Goal: Task Accomplishment & Management: Manage account settings

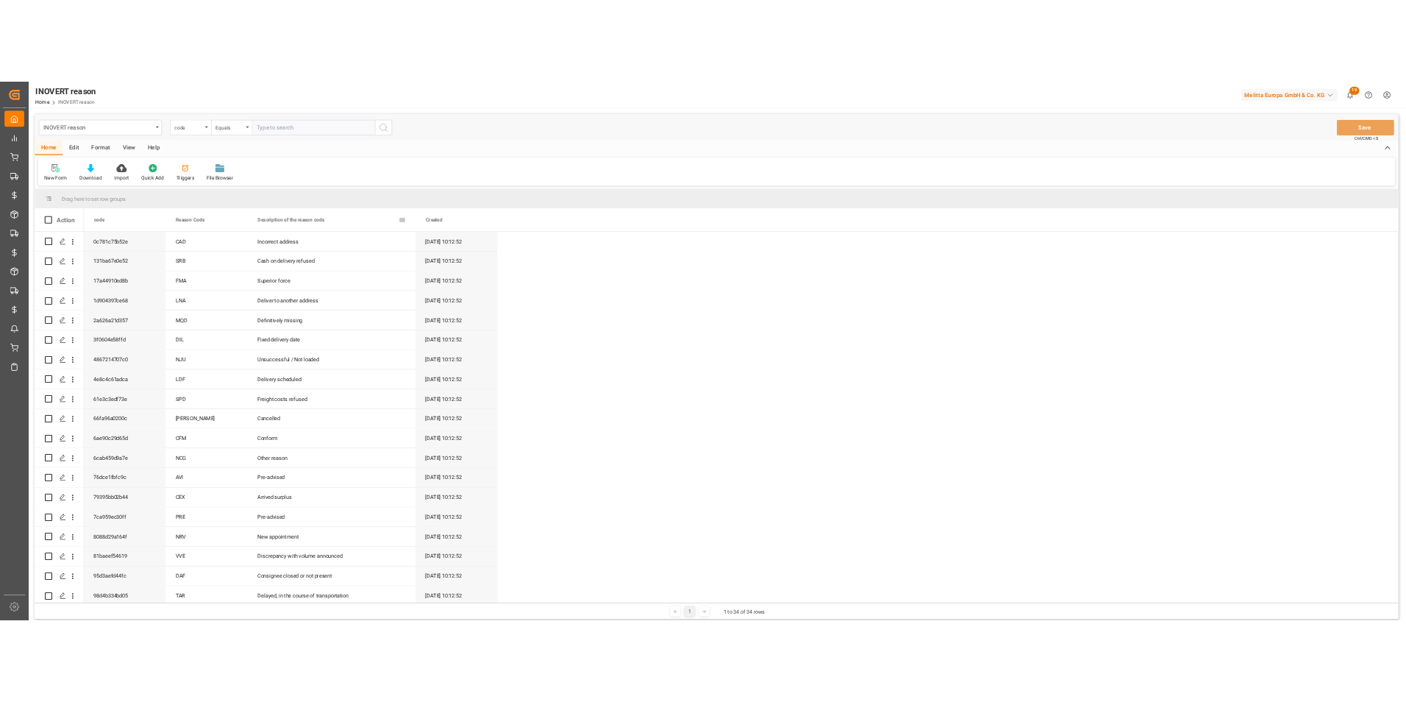
scroll to position [294, 0]
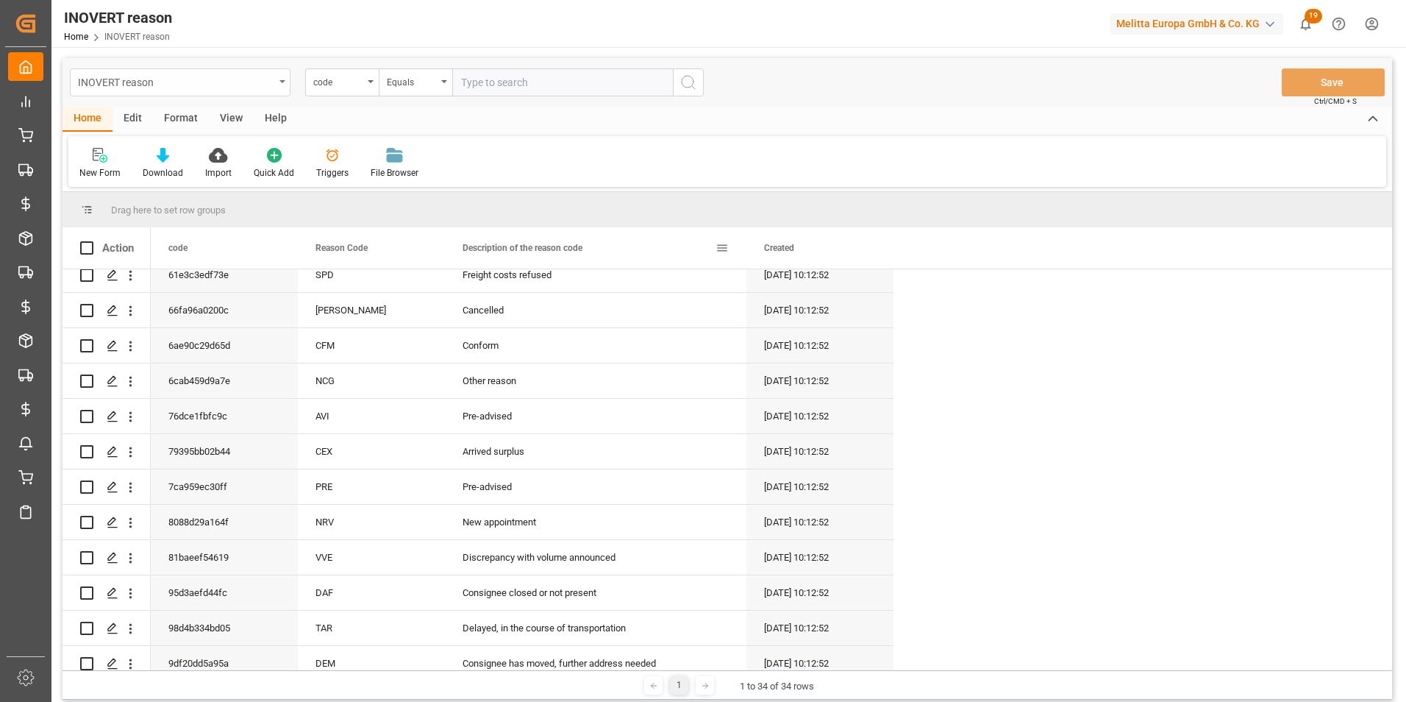
click at [239, 76] on div "INOVERT reason" at bounding box center [176, 81] width 196 height 18
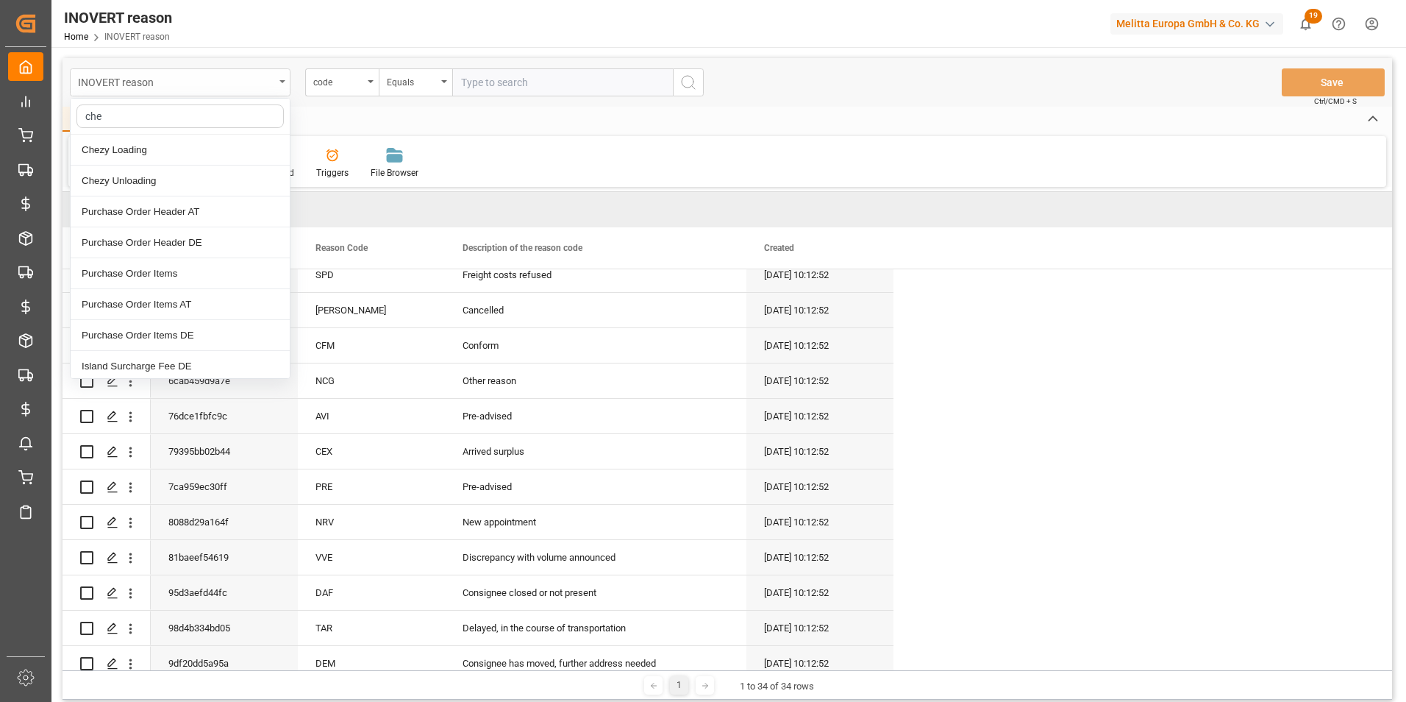
type input "chez"
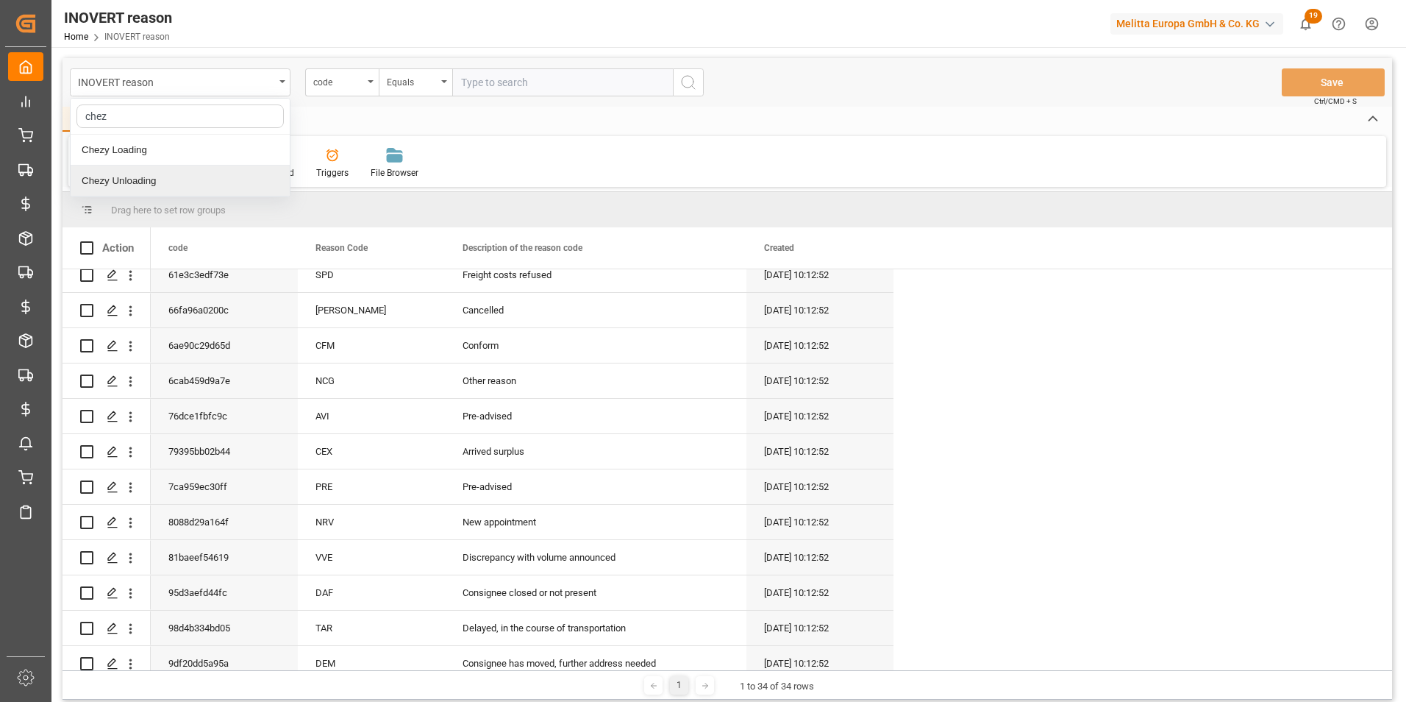
click at [219, 182] on div "Chezy Unloading" at bounding box center [180, 180] width 219 height 31
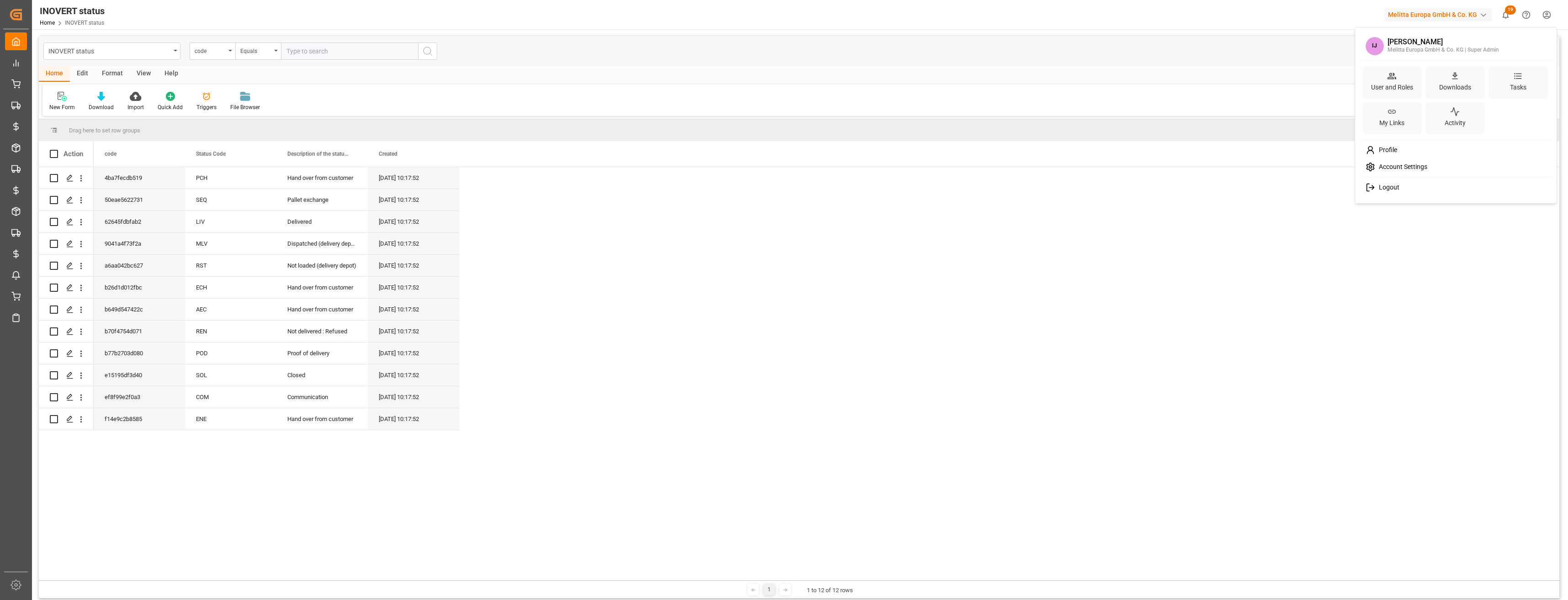
click at [1543, 15] on html "Created by potrace 1.15, written by Peter Selinger 2001-2017 Created by potrace…" at bounding box center [784, 300] width 1568 height 600
click at [1400, 88] on div "User and Roles" at bounding box center [1392, 87] width 46 height 13
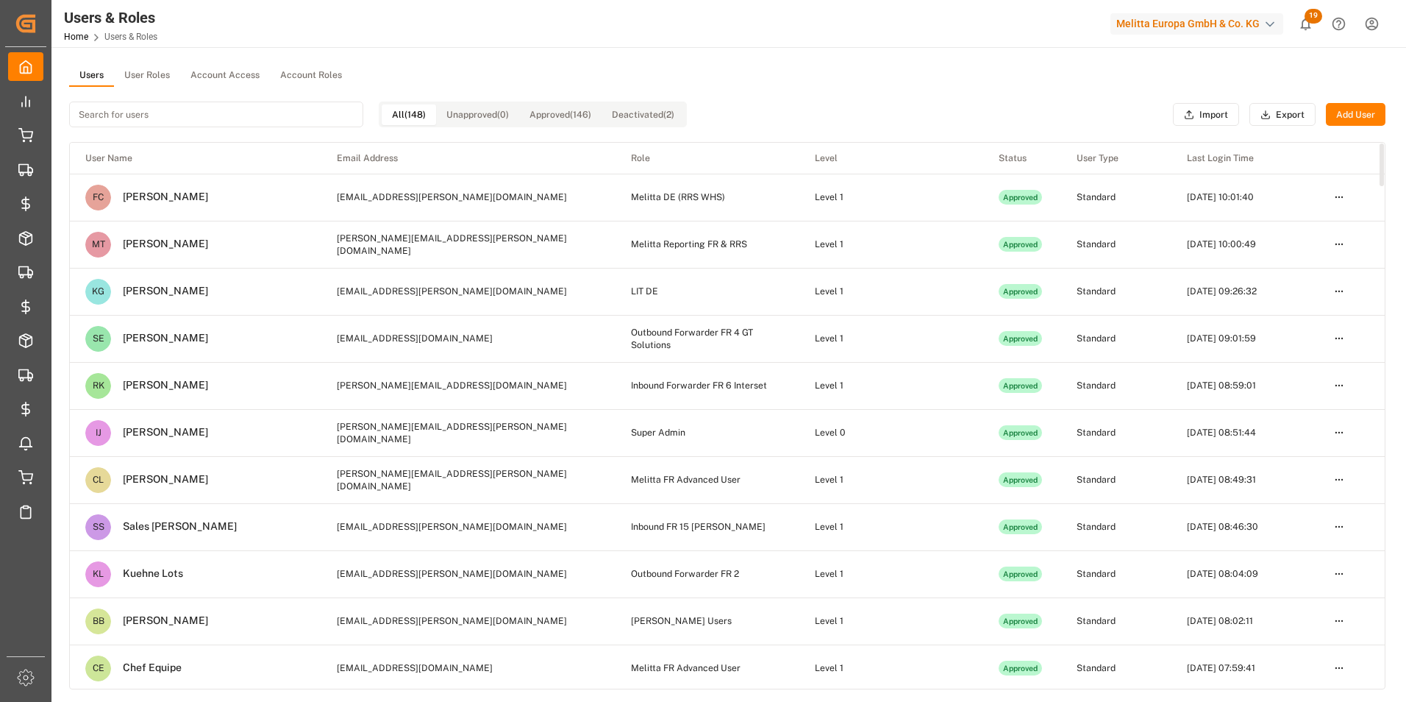
click at [188, 128] on div "All (148) Unapproved (0) Approved (146) Deactivated (2)" at bounding box center [378, 114] width 618 height 55
click at [189, 117] on input at bounding box center [216, 114] width 294 height 26
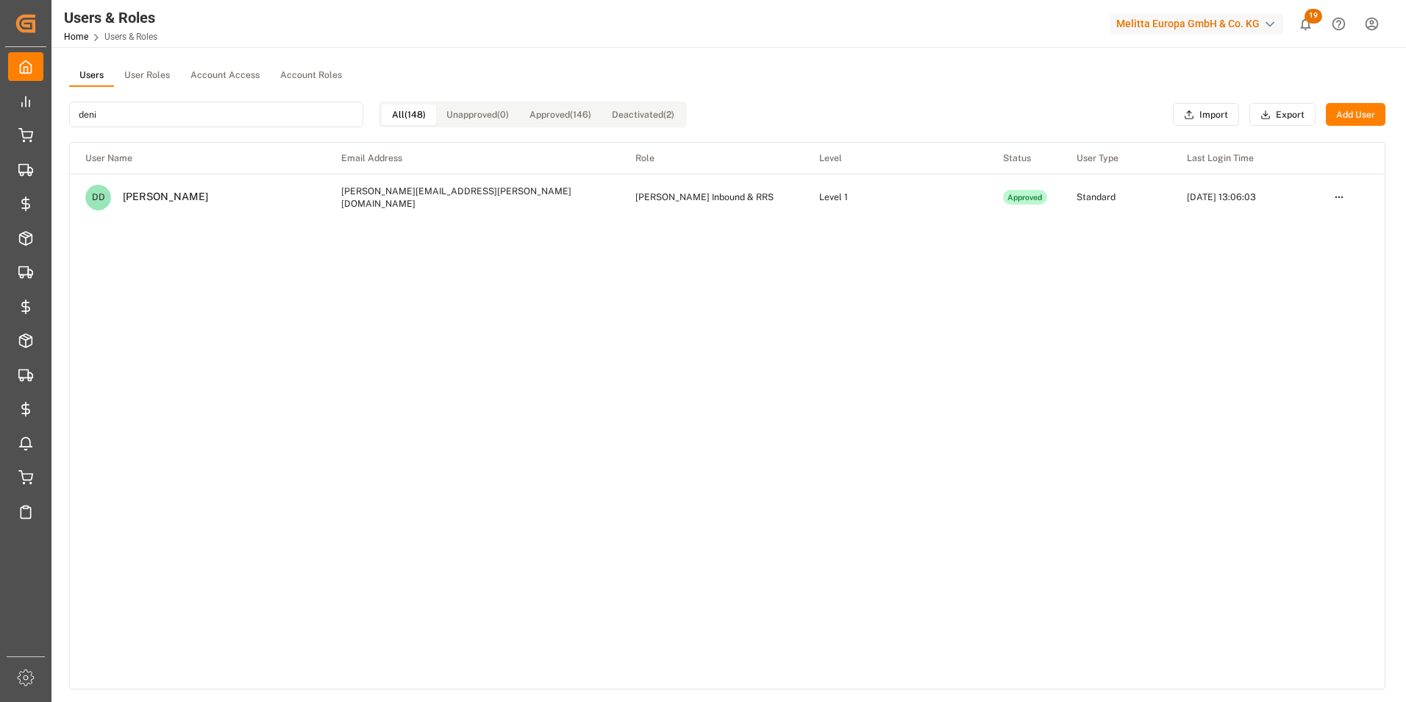
type input "denis"
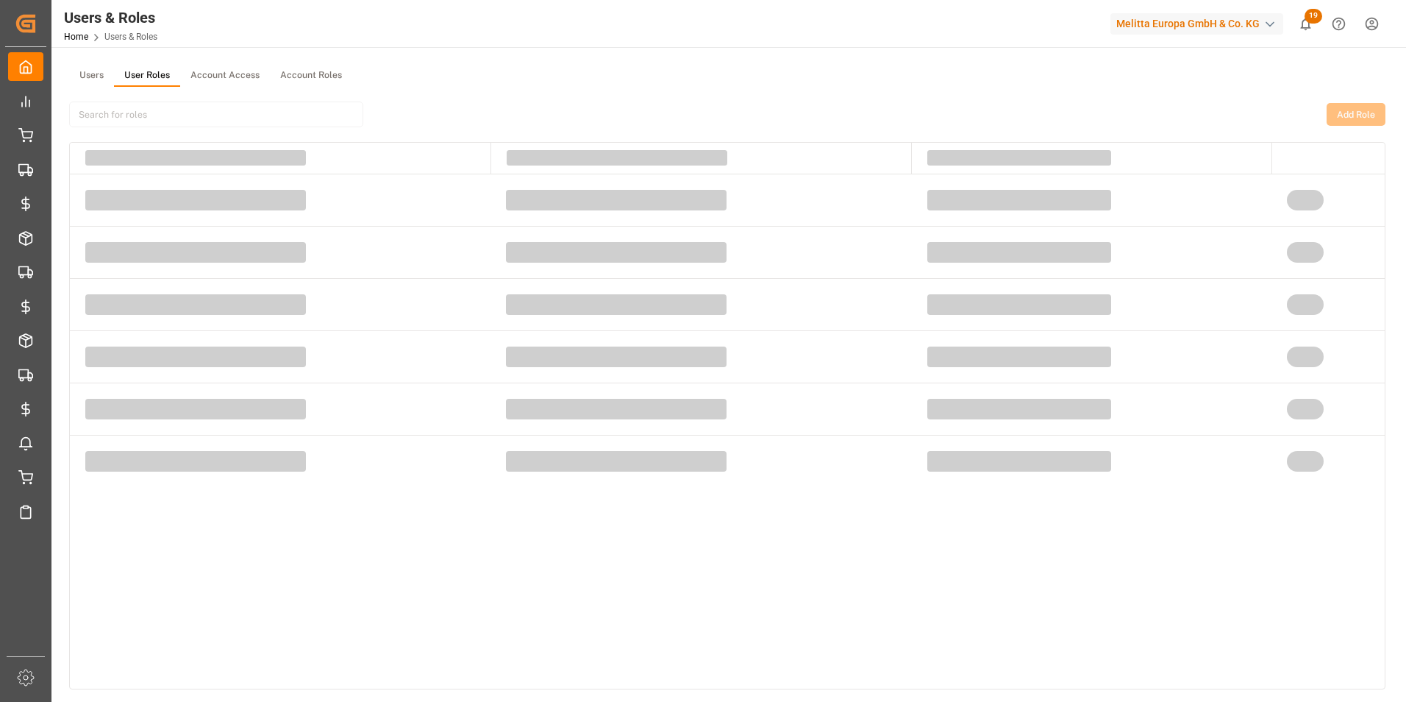
click at [151, 82] on button "User Roles" at bounding box center [147, 76] width 66 height 22
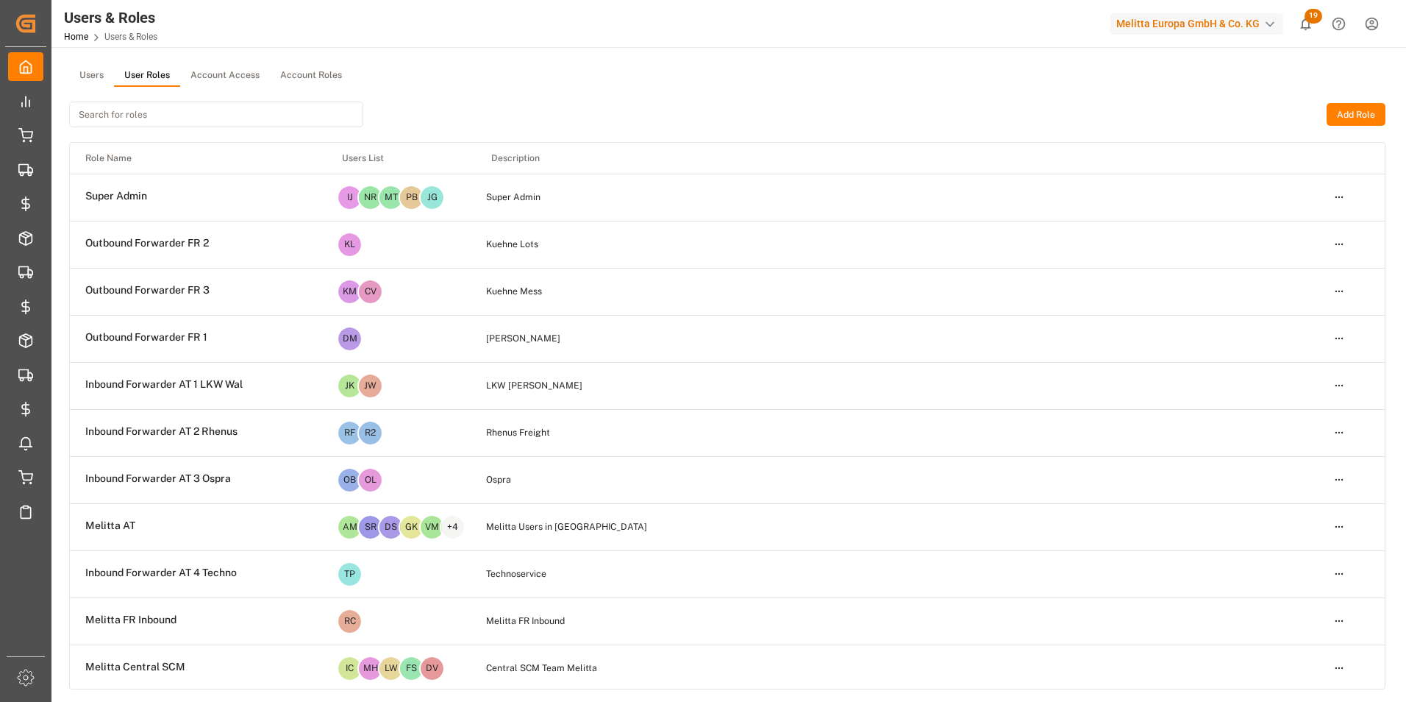
click at [143, 121] on input at bounding box center [216, 114] width 294 height 26
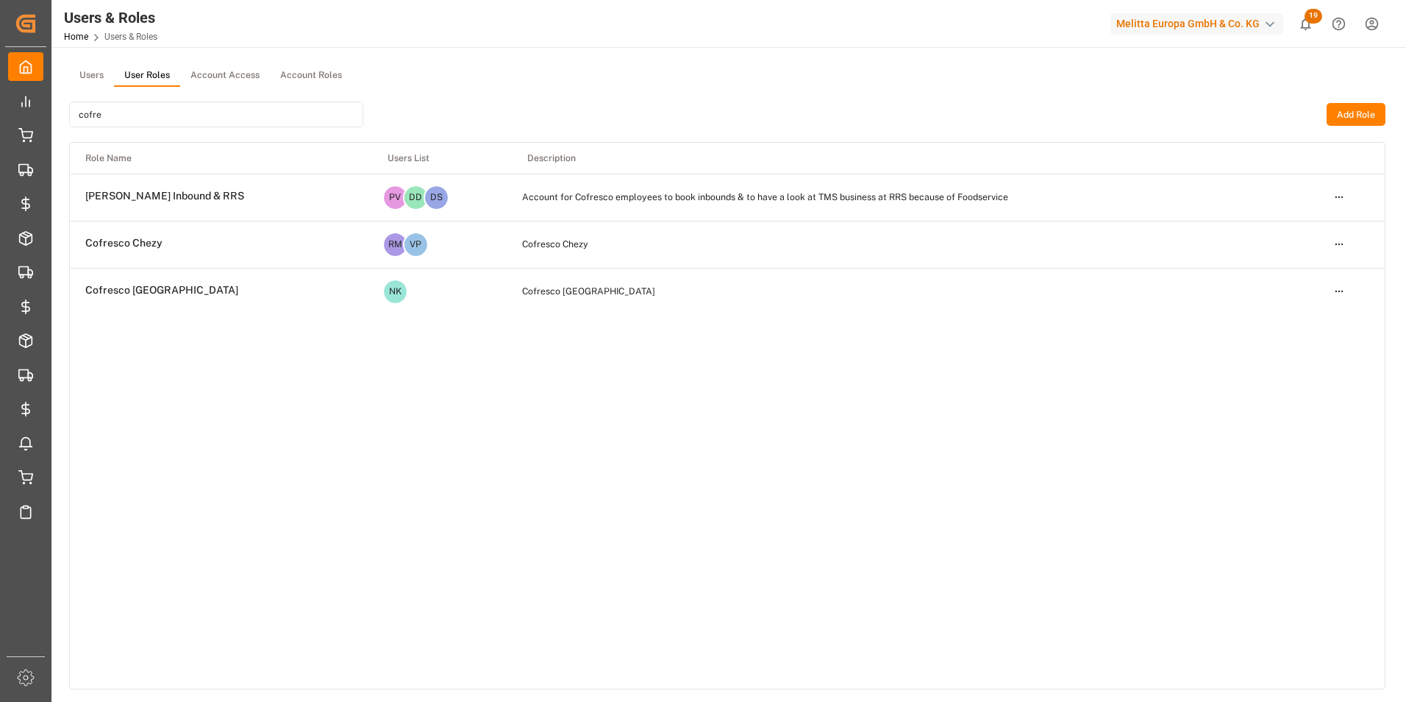
type input "cofre"
click at [1335, 195] on html "Created by potrace 1.15, written by Peter Selinger 2001-2017 Created by potrace…" at bounding box center [703, 351] width 1406 height 702
click at [1328, 228] on div "Edit" at bounding box center [1309, 224] width 76 height 21
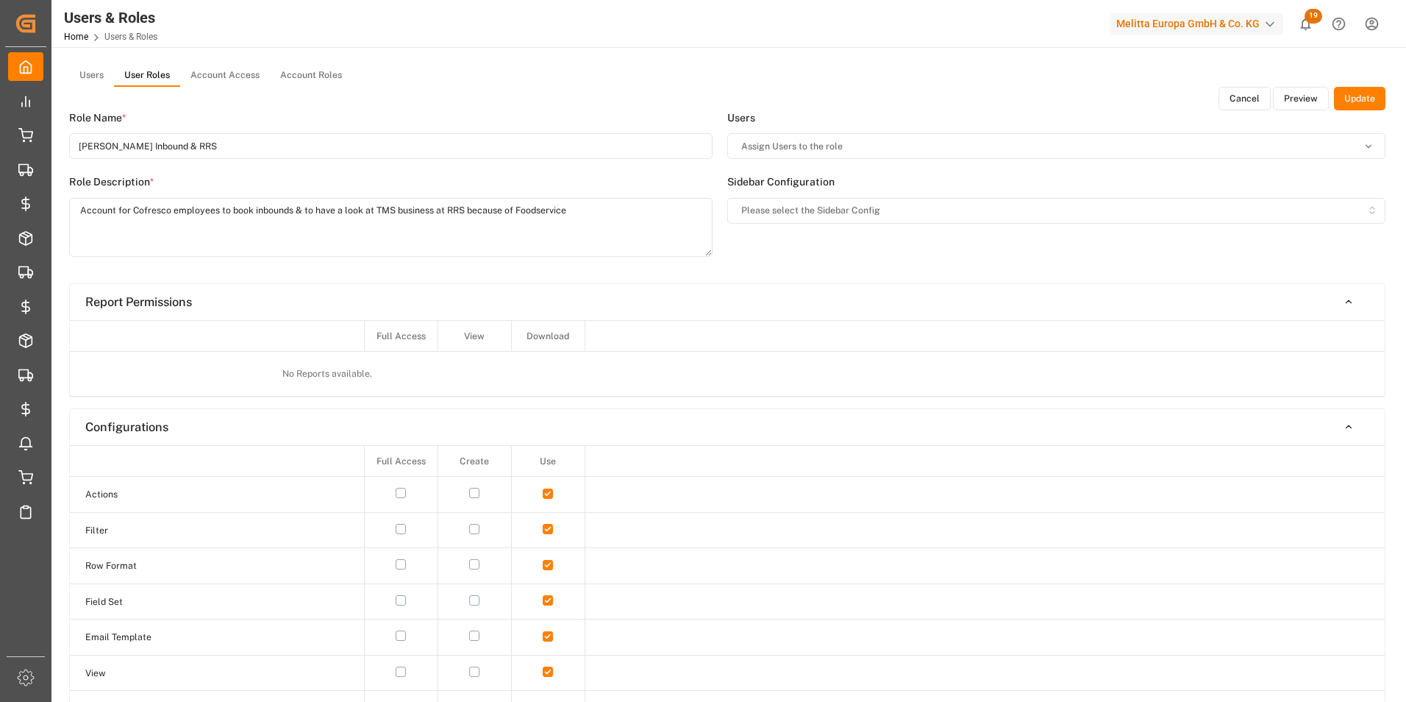
type input "Melitta Cofresco Inbound & RRS"
type textarea "Account for Cofresco employees to book inbounds & to have a look at TMS busines…"
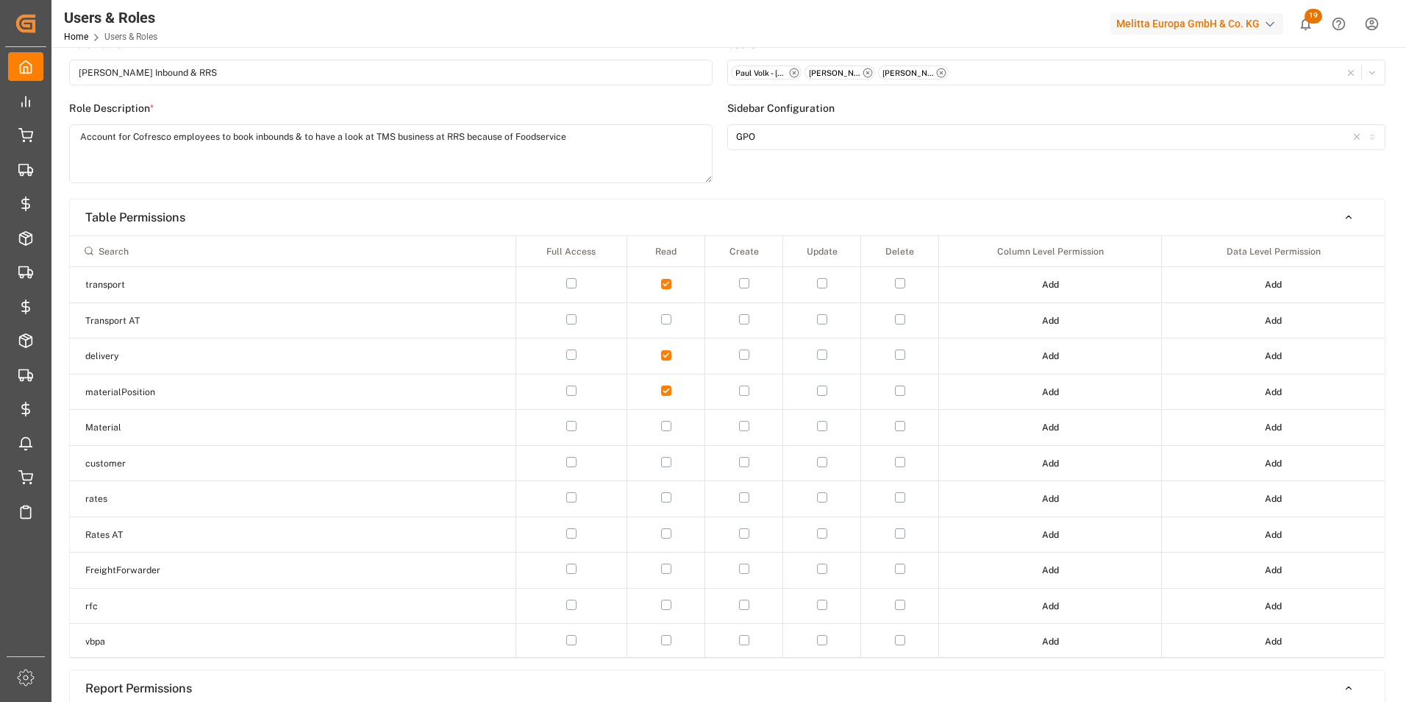
scroll to position [147, 0]
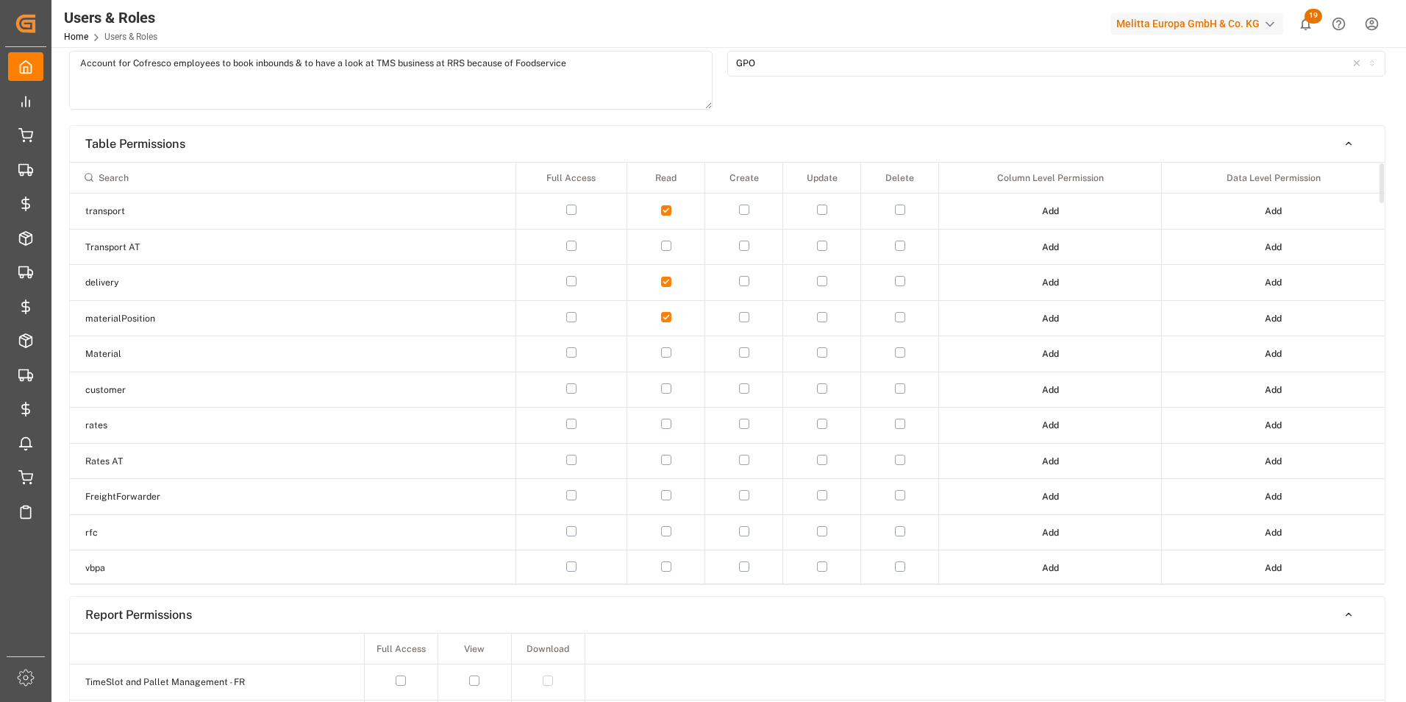
click at [278, 176] on input at bounding box center [292, 177] width 432 height 25
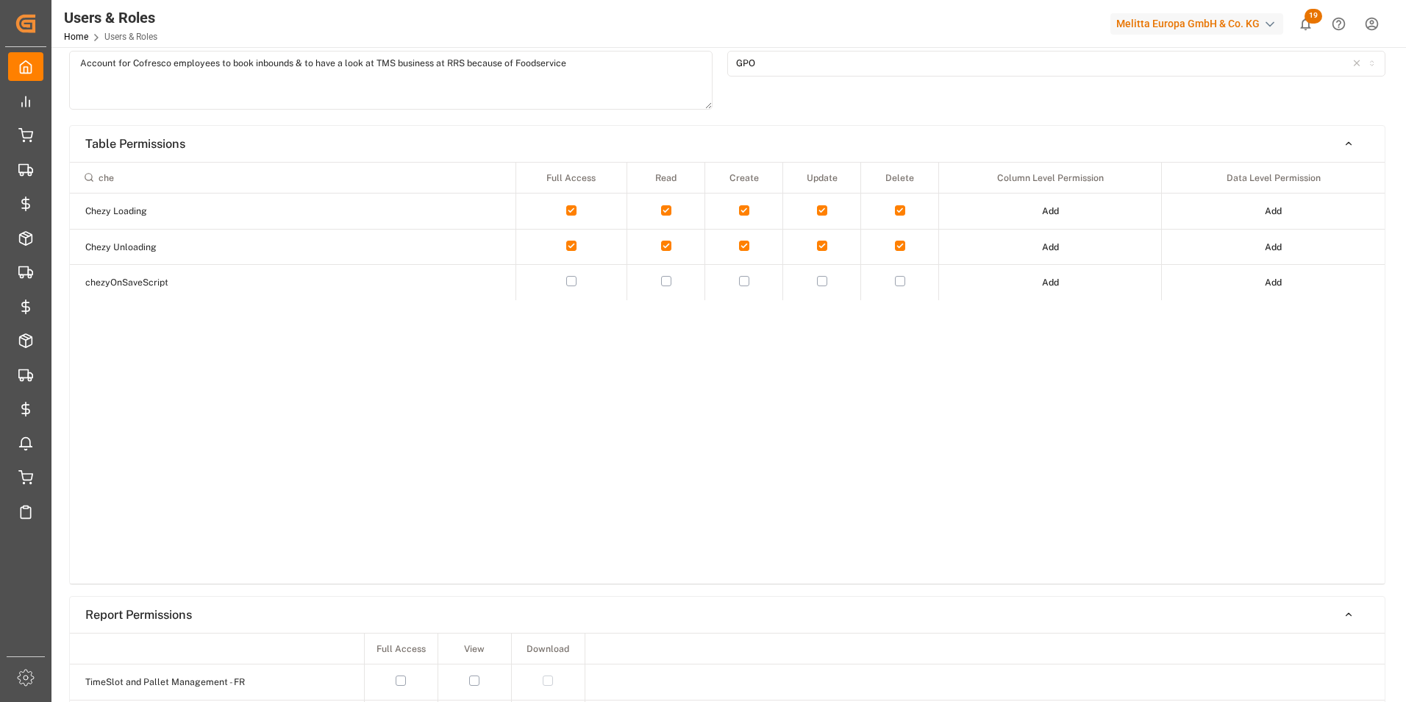
type input "che"
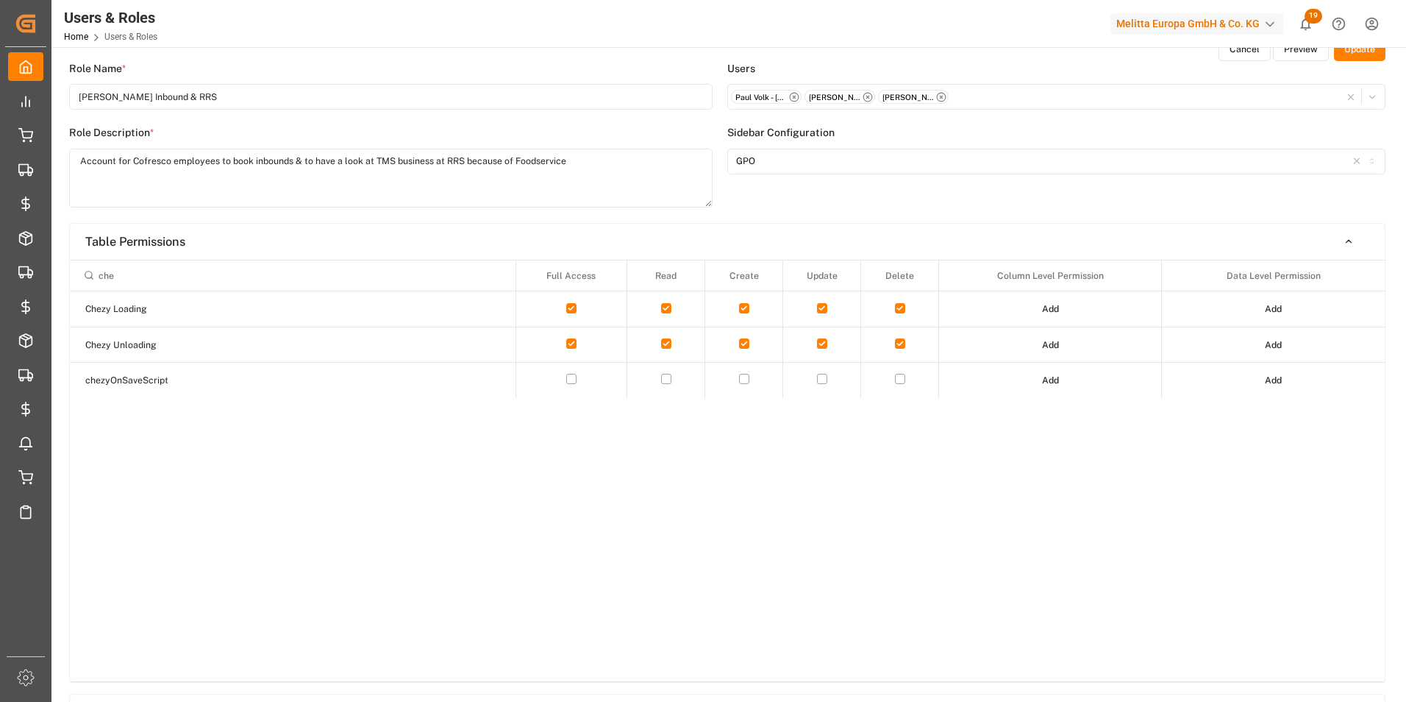
scroll to position [0, 0]
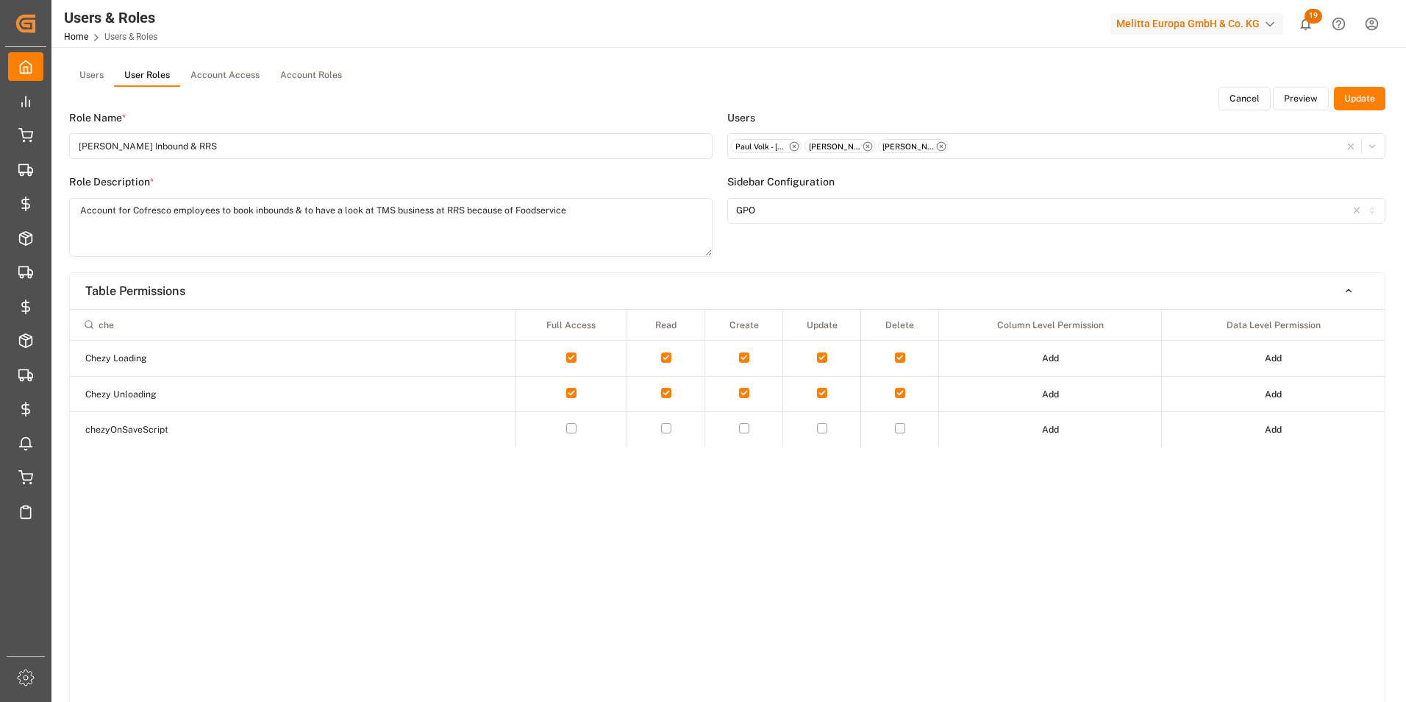
click at [1050, 396] on button "Add" at bounding box center [1051, 394] width 38 height 24
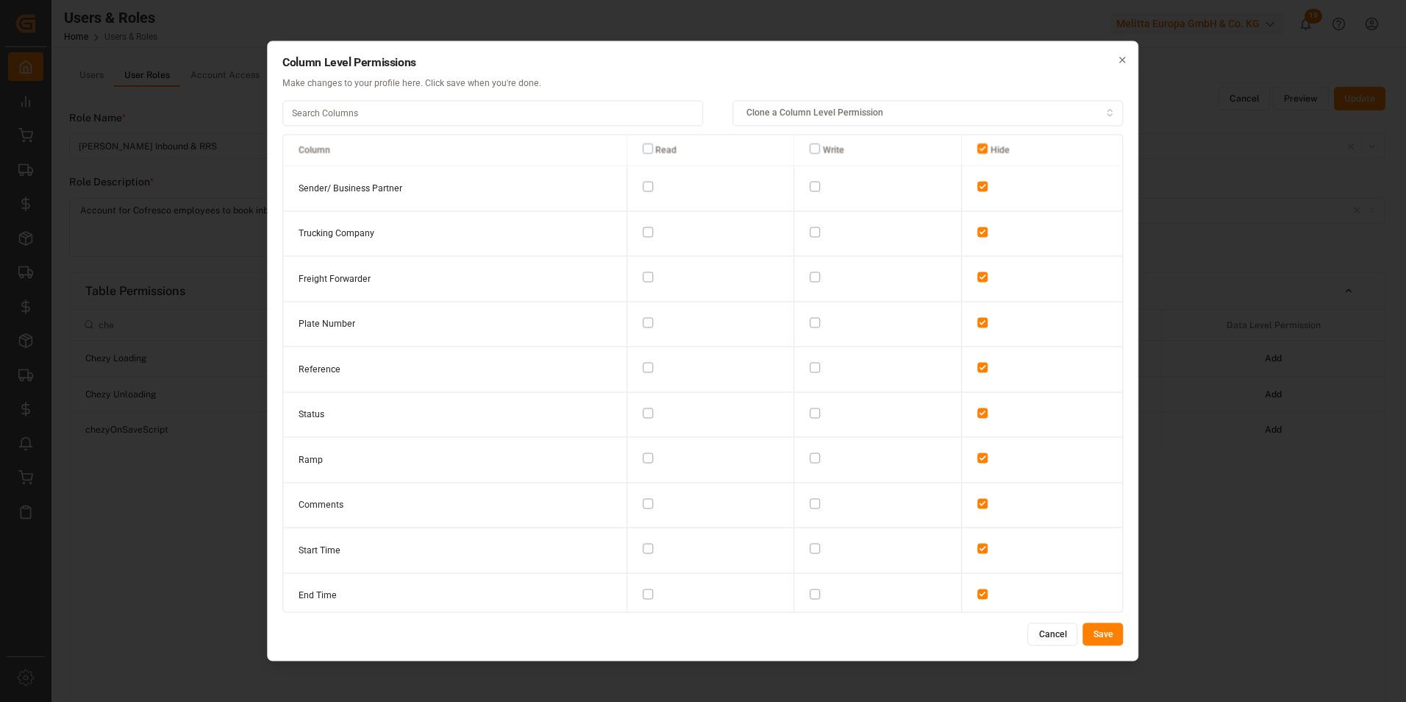
click at [1124, 64] on icon "button" at bounding box center [1123, 60] width 10 height 10
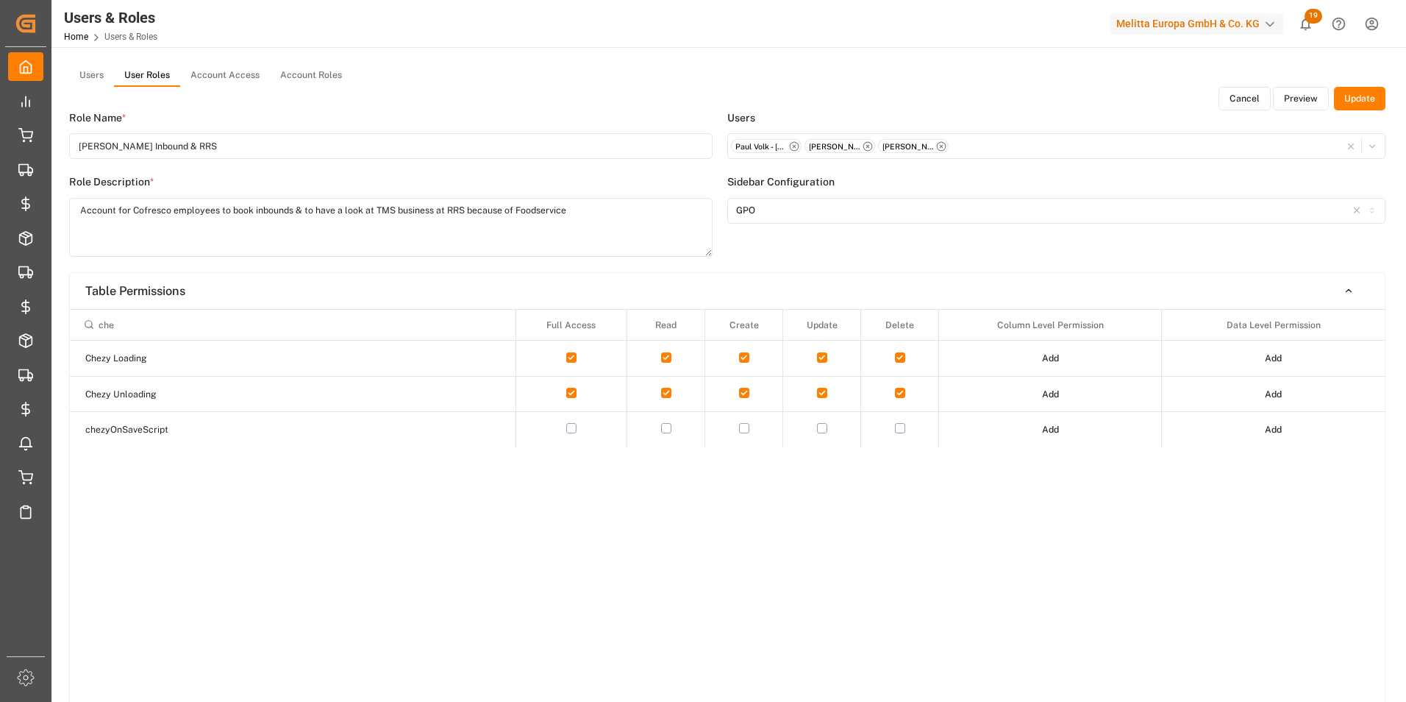
click at [1263, 393] on button "Add" at bounding box center [1274, 394] width 38 height 24
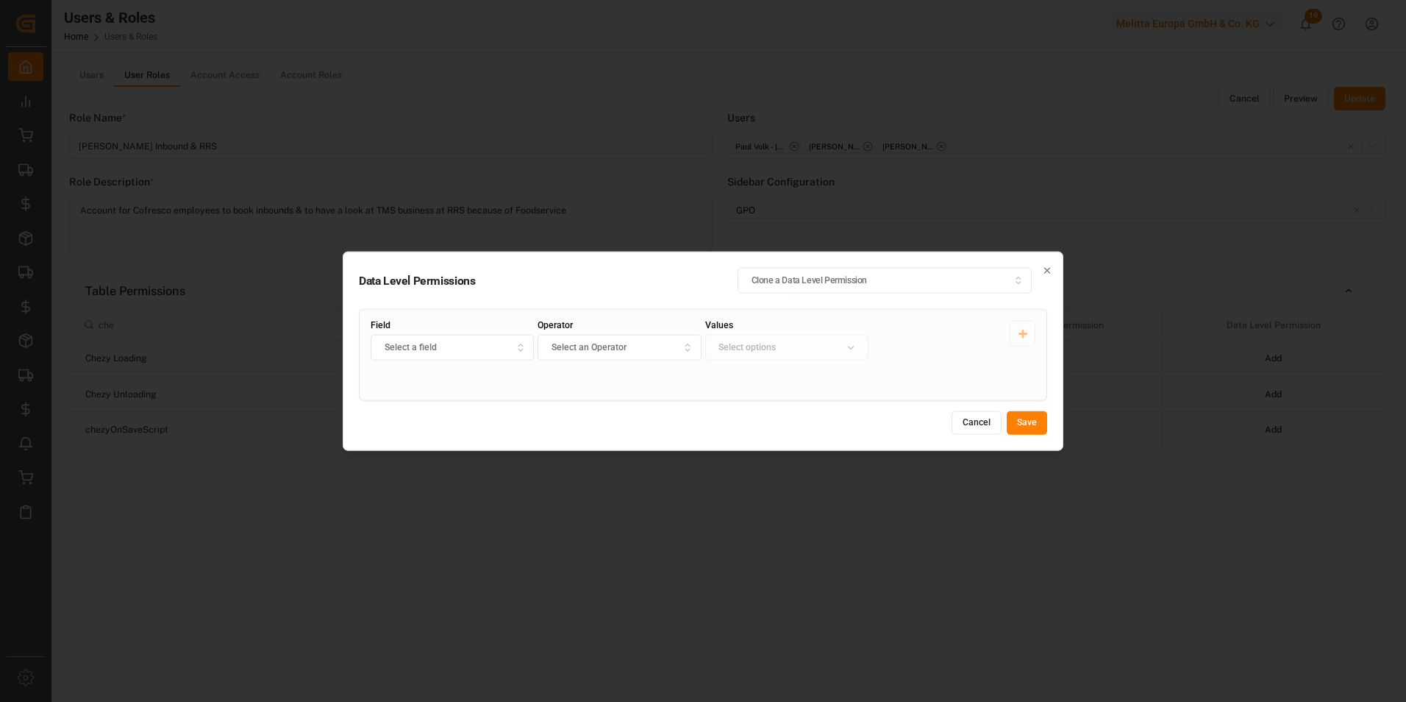
click at [1049, 264] on button "Close" at bounding box center [1047, 270] width 10 height 15
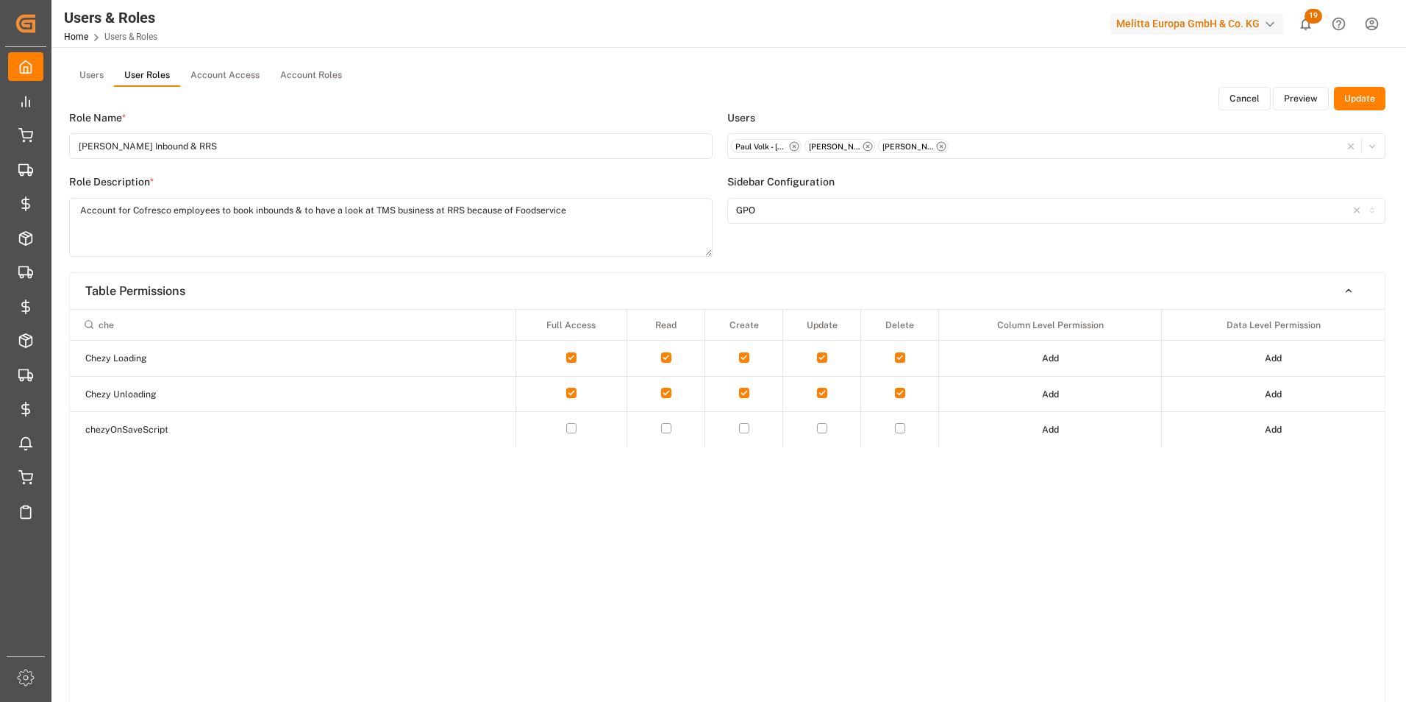
click at [1314, 90] on button "Preview" at bounding box center [1301, 99] width 56 height 24
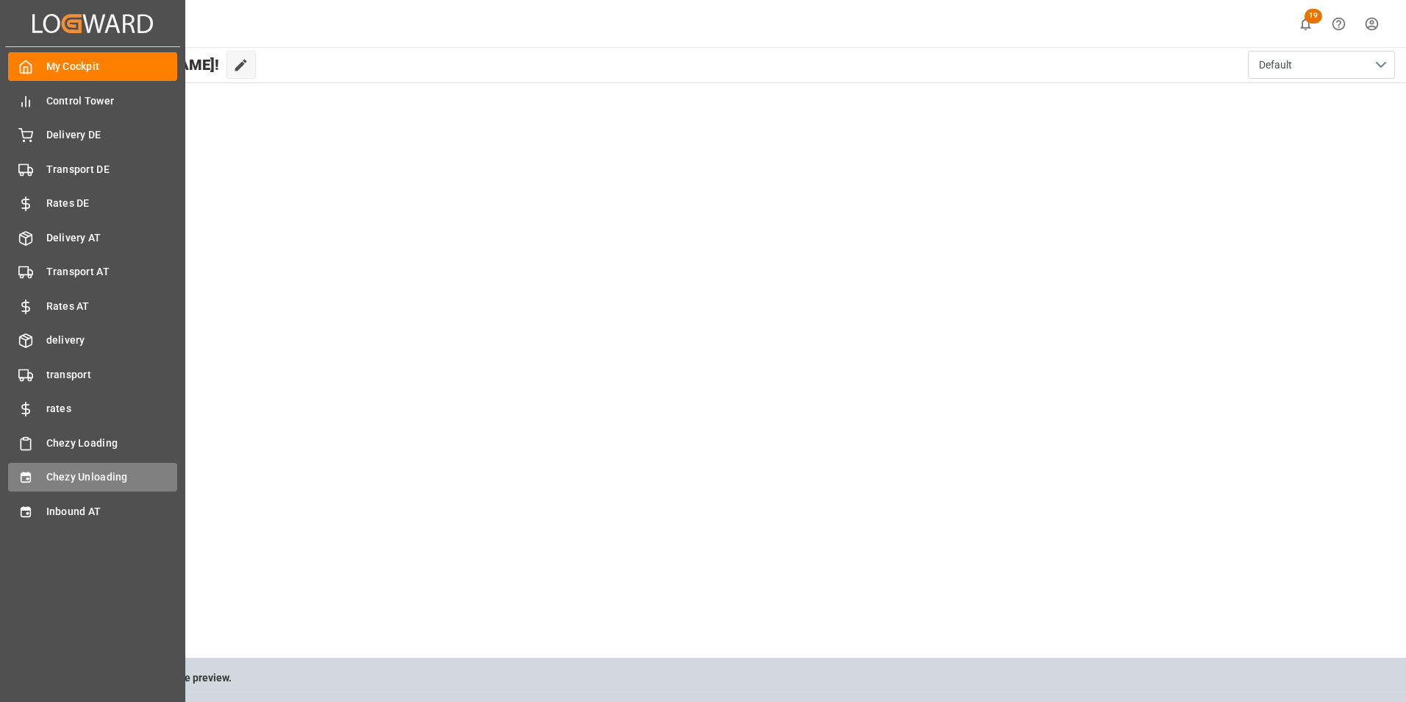
click at [79, 474] on span "Chezy Unloading" at bounding box center [112, 476] width 132 height 15
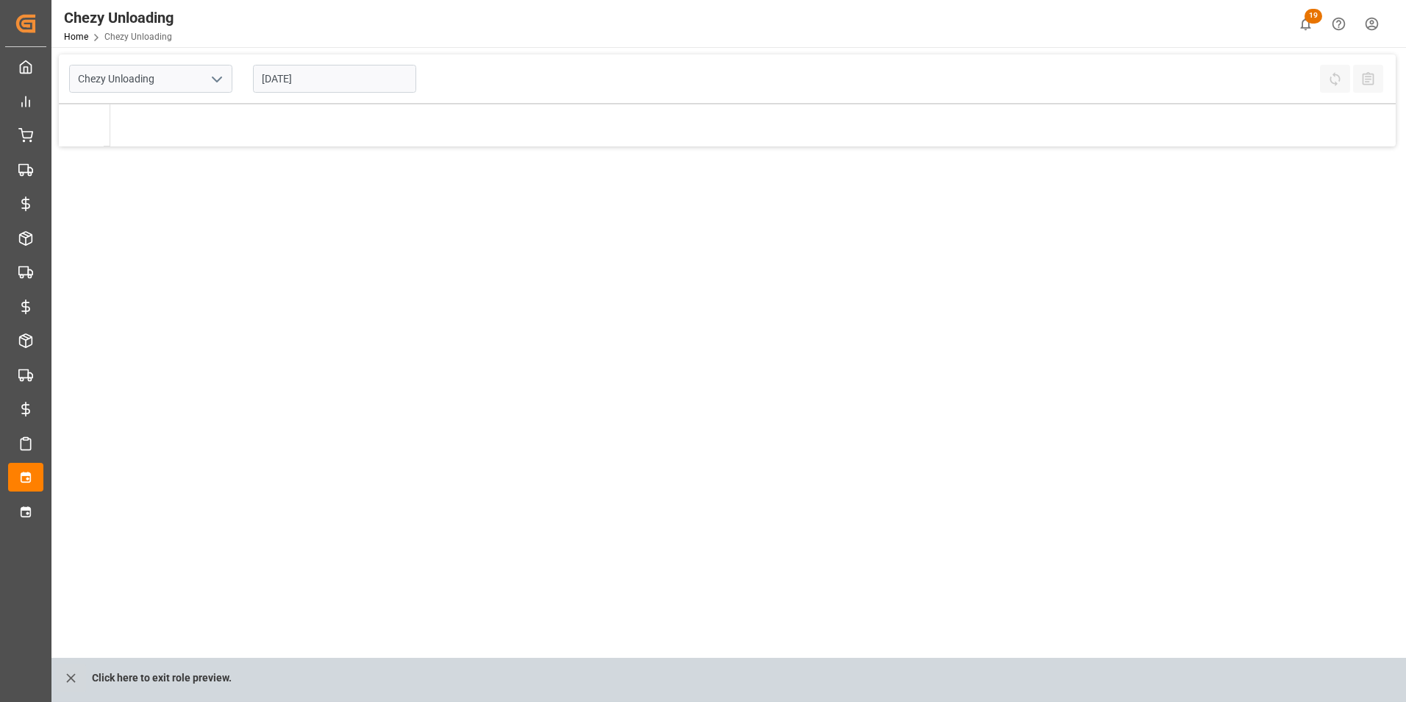
type input "Chezy Unloading"
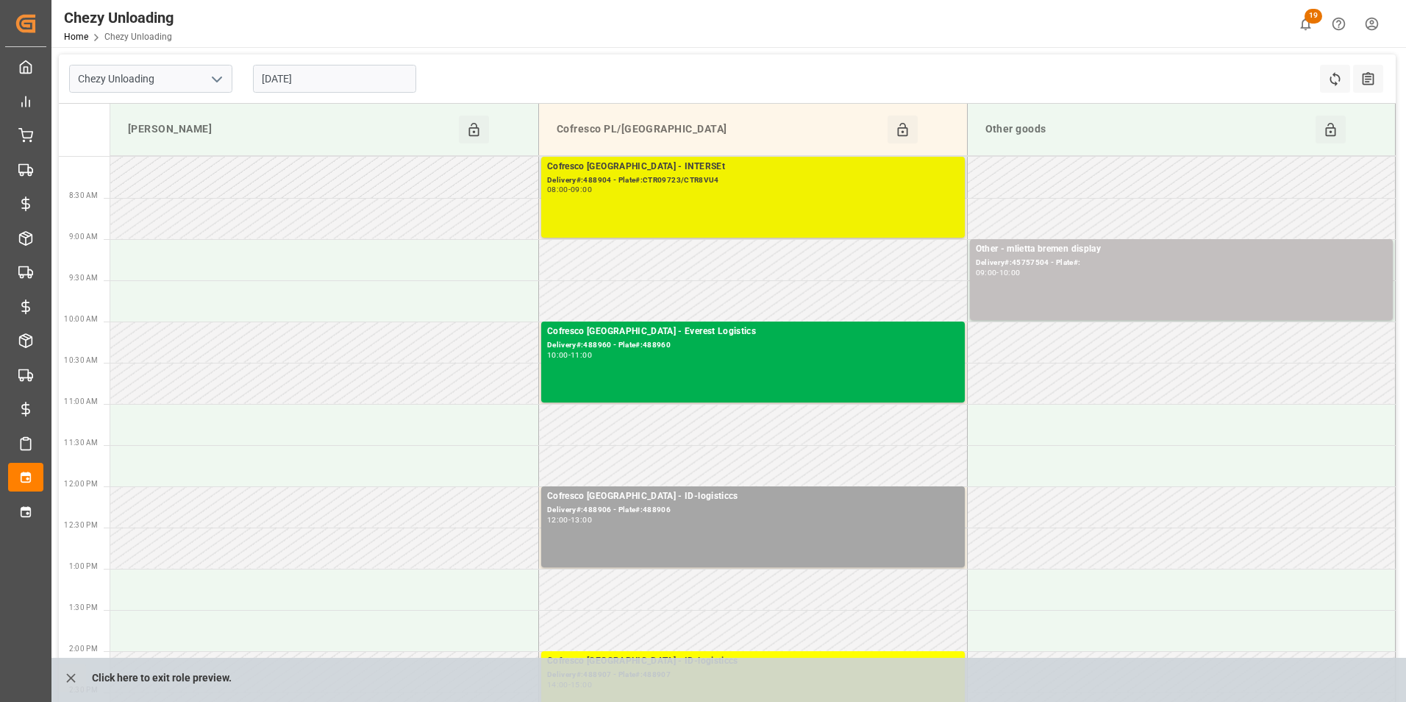
click at [724, 204] on div "Cofresco Poland - INTERSEt Delivery#:488904 - Plate#:CTR09723/CTR8VU4 08:00 - 0…" at bounding box center [753, 197] width 412 height 75
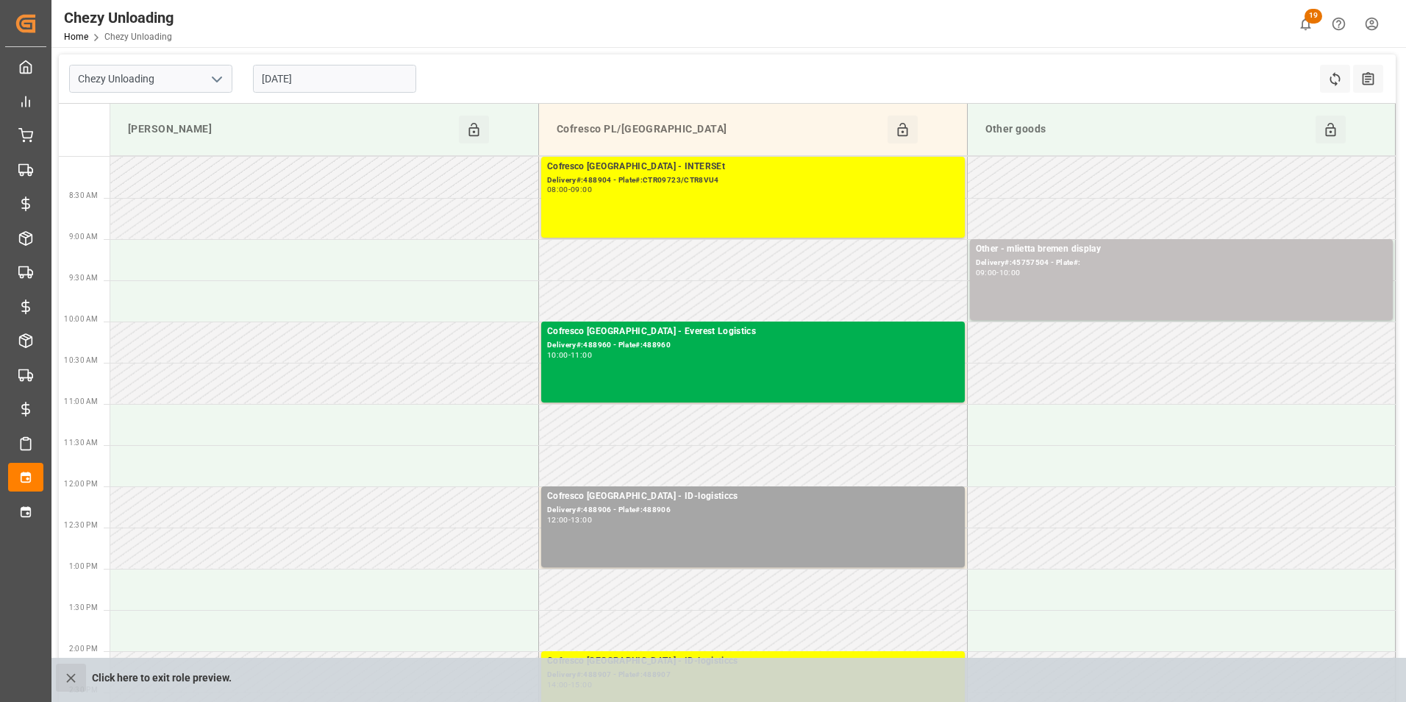
click at [71, 680] on icon "close role preview" at bounding box center [70, 677] width 15 height 15
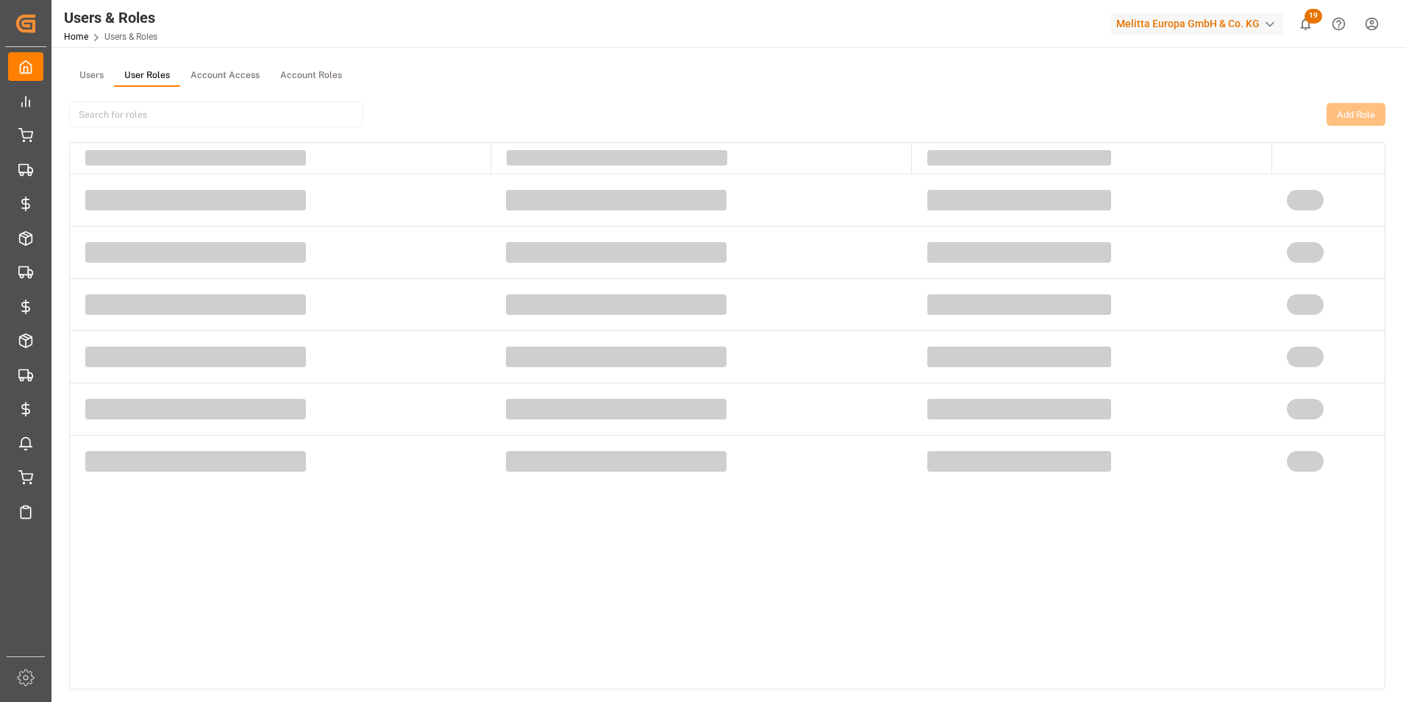
click at [151, 82] on button "User Roles" at bounding box center [147, 76] width 66 height 22
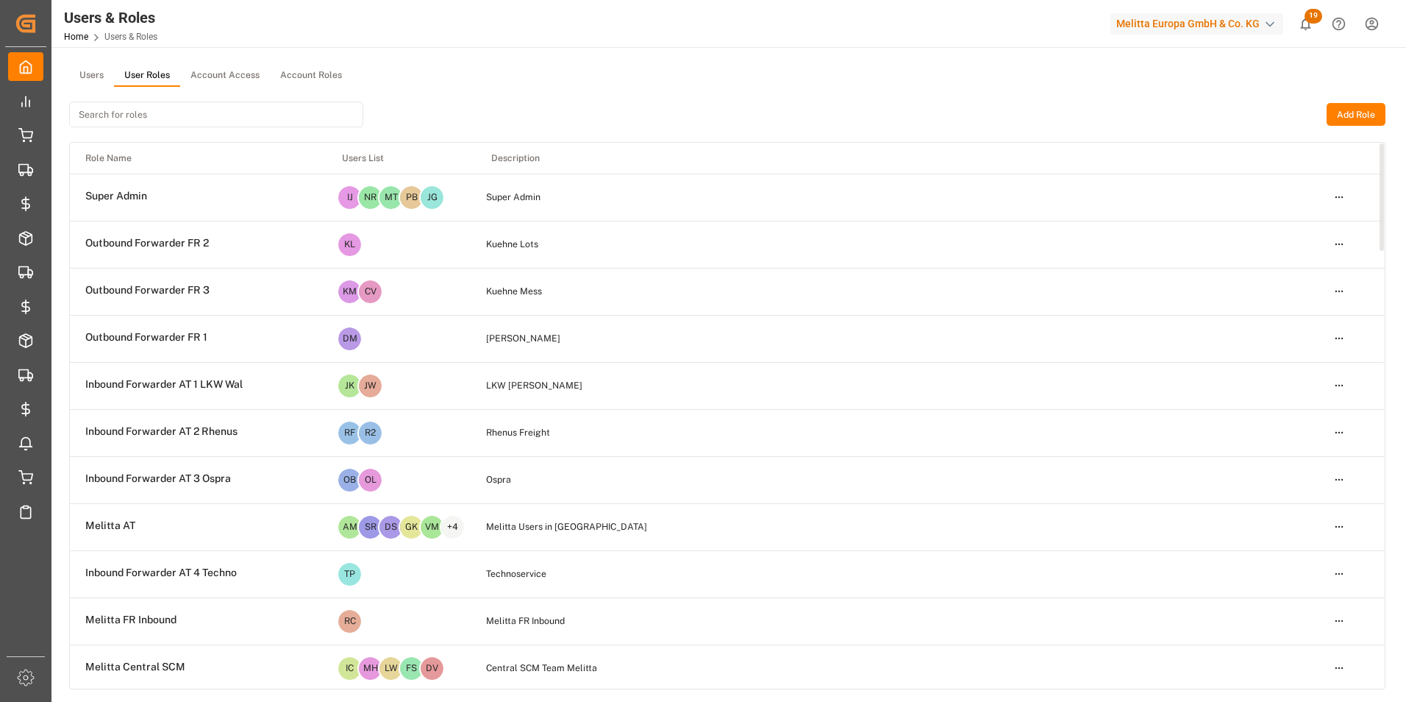
click at [220, 118] on input at bounding box center [216, 114] width 294 height 26
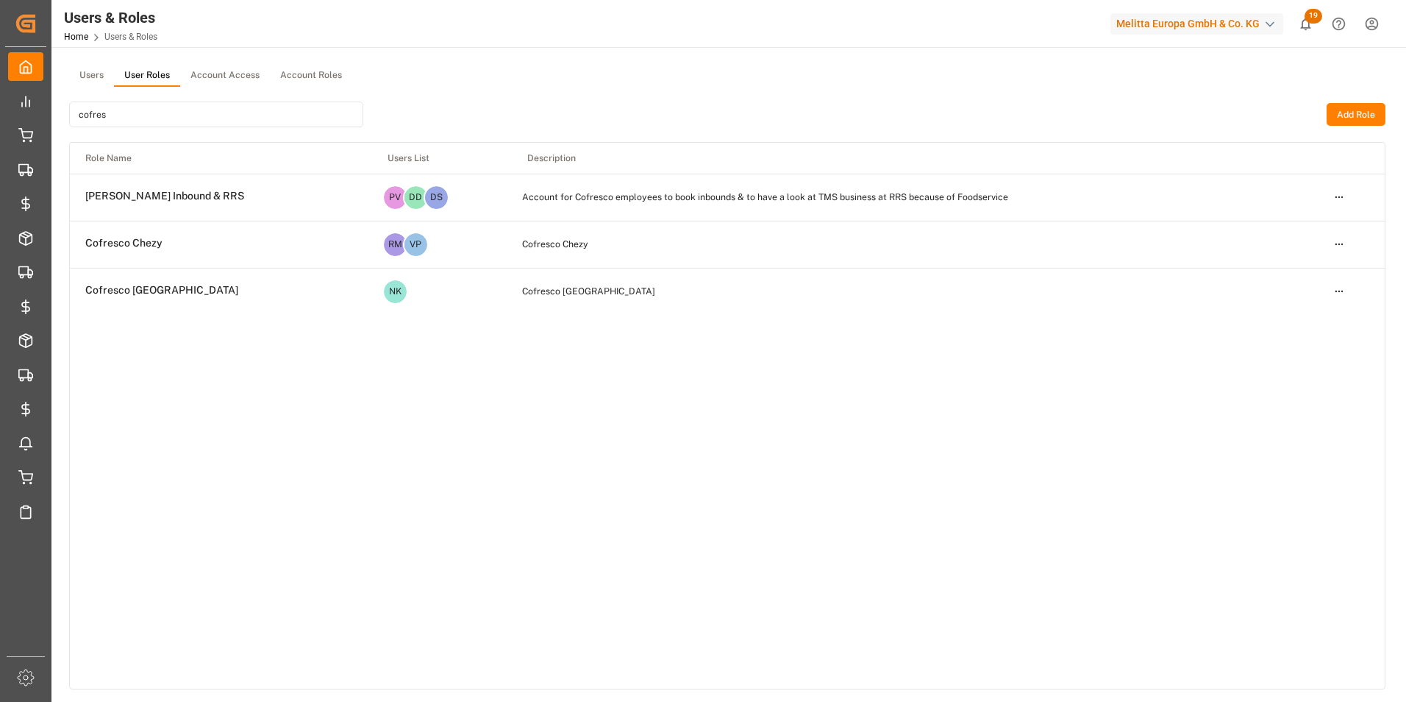
type input "cofres"
click at [1346, 197] on html "Created by potrace 1.15, written by Peter Selinger 2001-2017 Created by potrace…" at bounding box center [703, 351] width 1406 height 702
click at [1300, 224] on div "Edit" at bounding box center [1309, 224] width 76 height 21
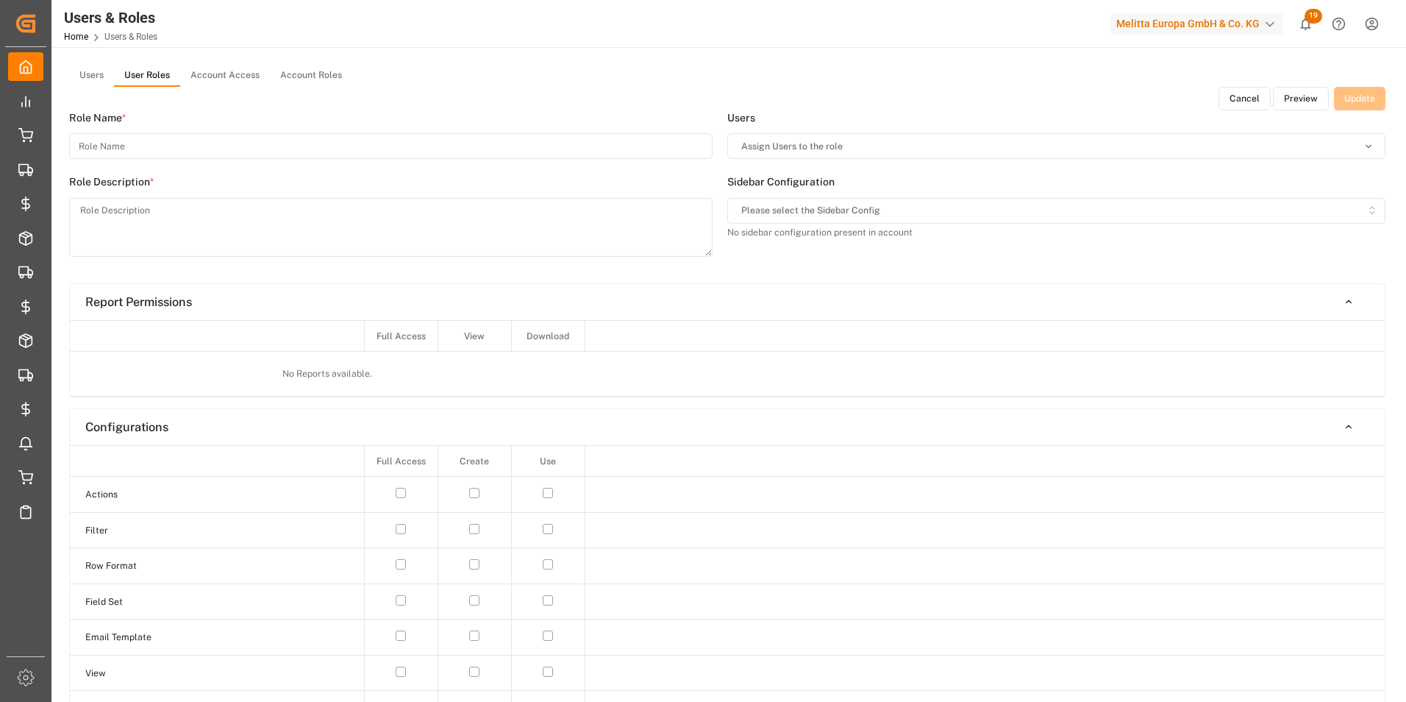
type input "Melitta Cofresco Inbound & RRS"
type textarea "Account for Cofresco employees to book inbounds & to have a look at TMS busines…"
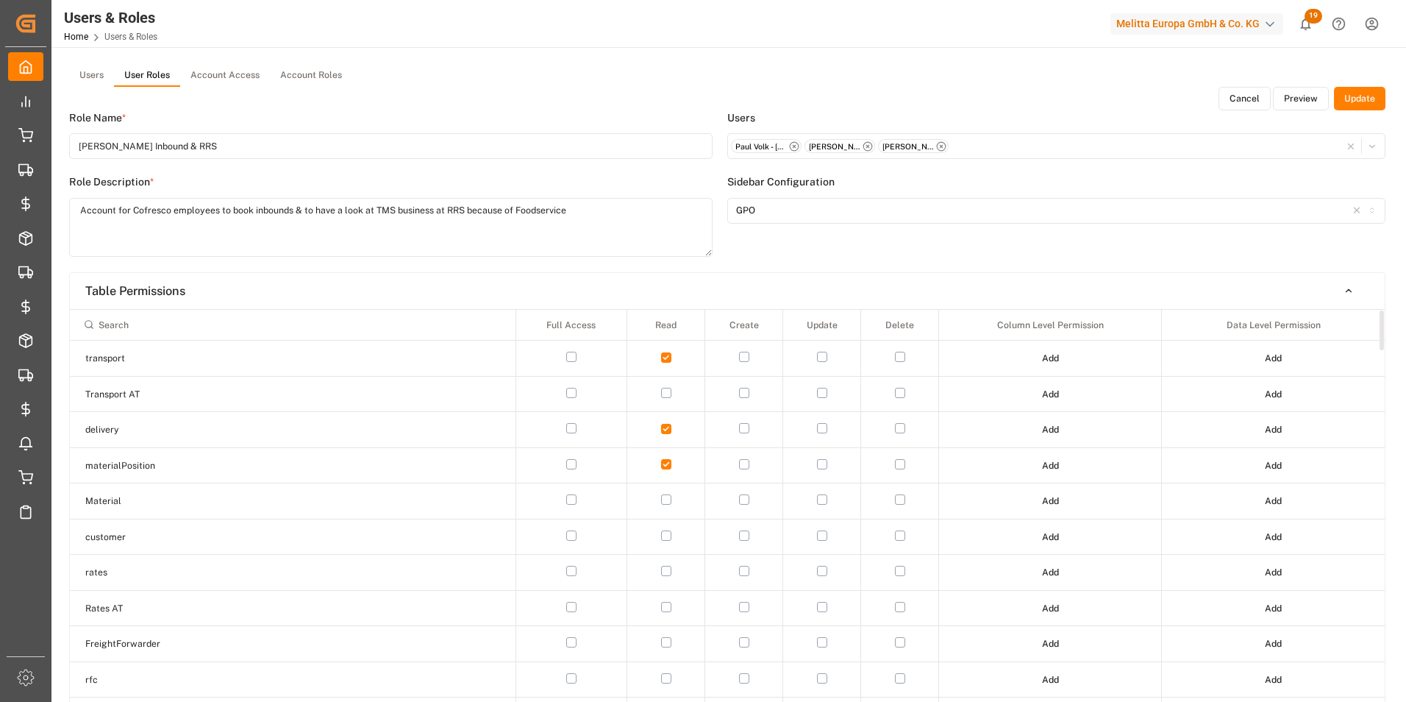
click at [229, 321] on input at bounding box center [292, 324] width 432 height 25
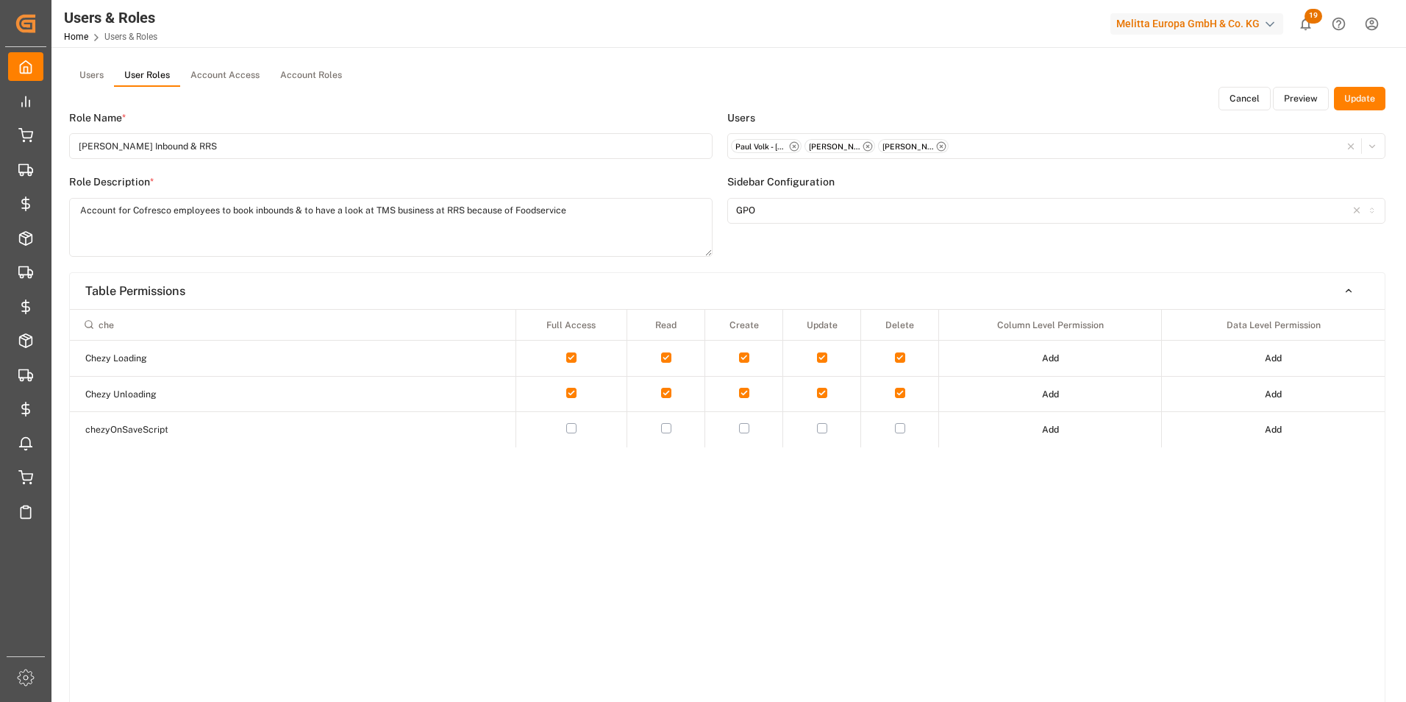
type input "che"
click at [900, 357] on button "button" at bounding box center [900, 357] width 10 height 10
click at [907, 394] on td at bounding box center [900, 394] width 78 height 36
click at [902, 396] on button "button" at bounding box center [900, 393] width 10 height 10
click at [1353, 99] on button "Update" at bounding box center [1359, 99] width 51 height 24
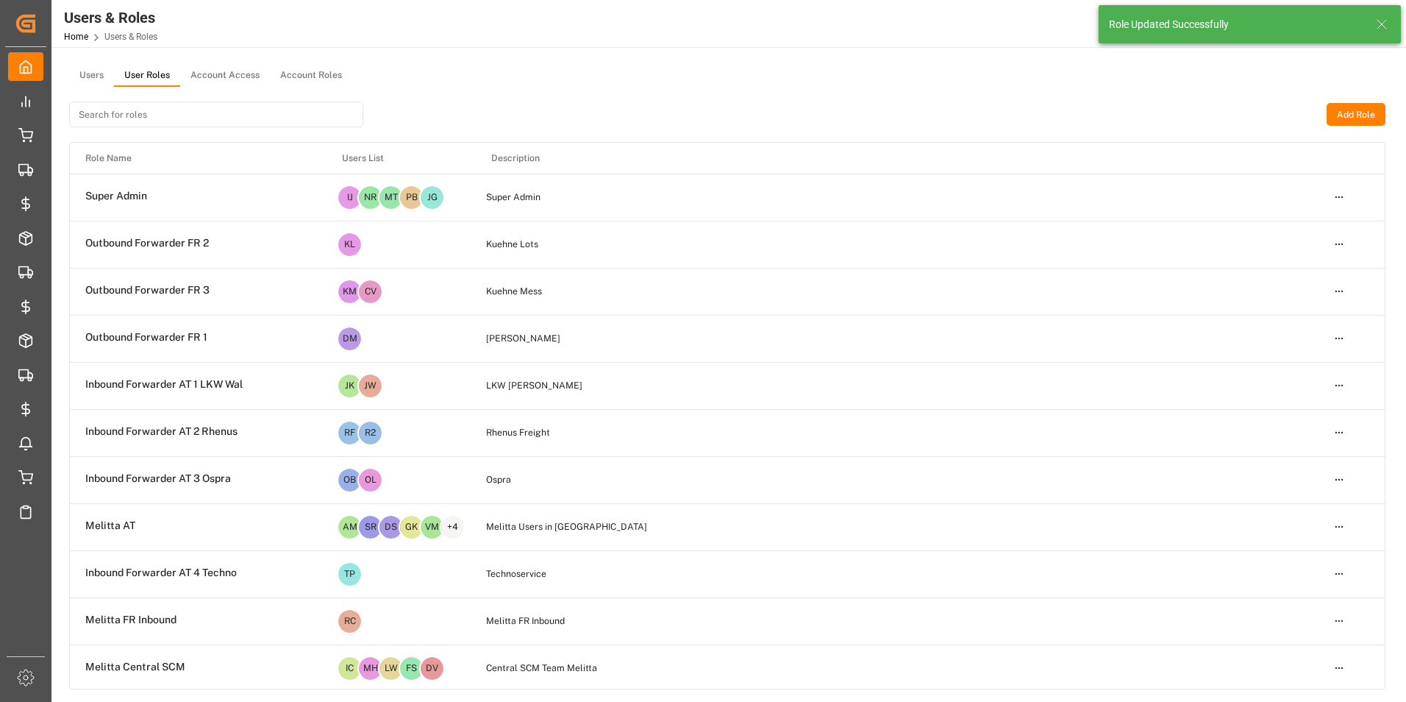
click at [180, 117] on input at bounding box center [216, 114] width 294 height 26
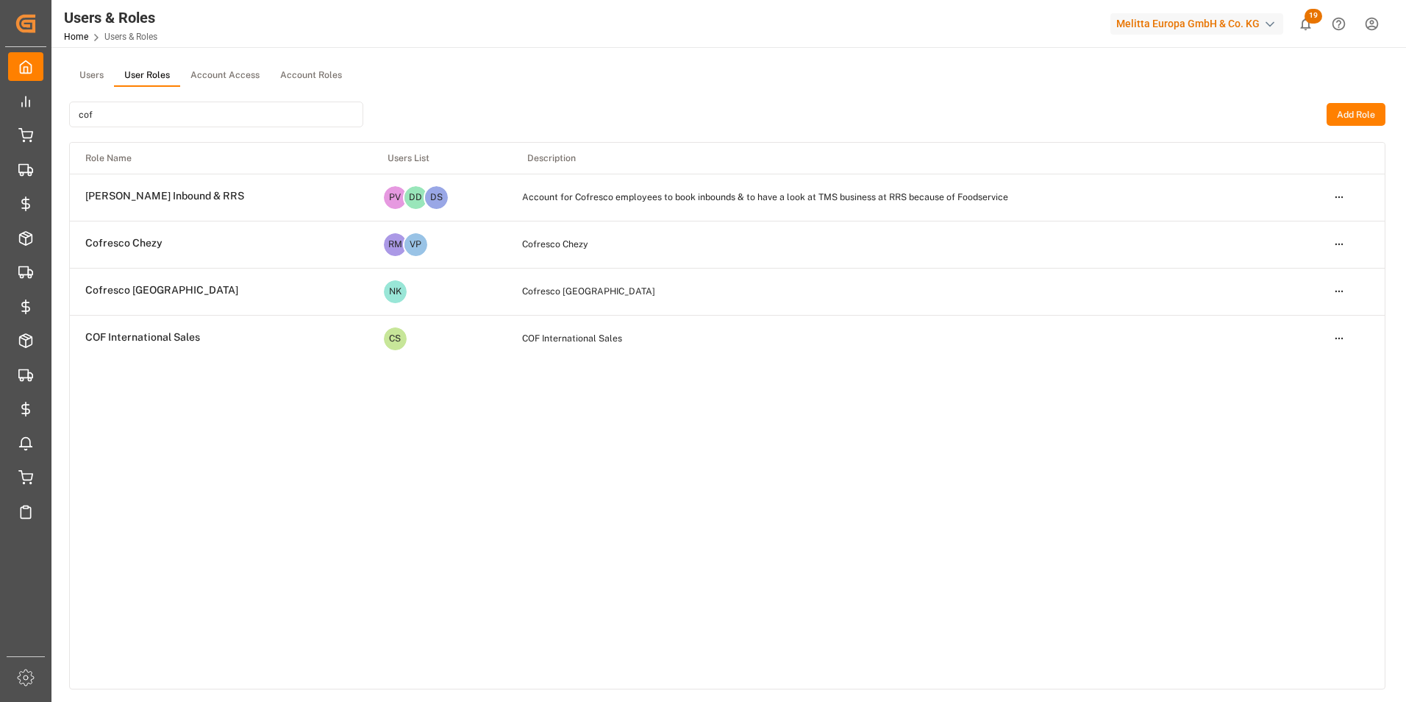
type input "cof"
click at [1336, 199] on html "Created by potrace 1.15, written by Peter Selinger 2001-2017 Created by potrace…" at bounding box center [703, 351] width 1406 height 702
click at [1308, 225] on div "Edit" at bounding box center [1309, 224] width 76 height 21
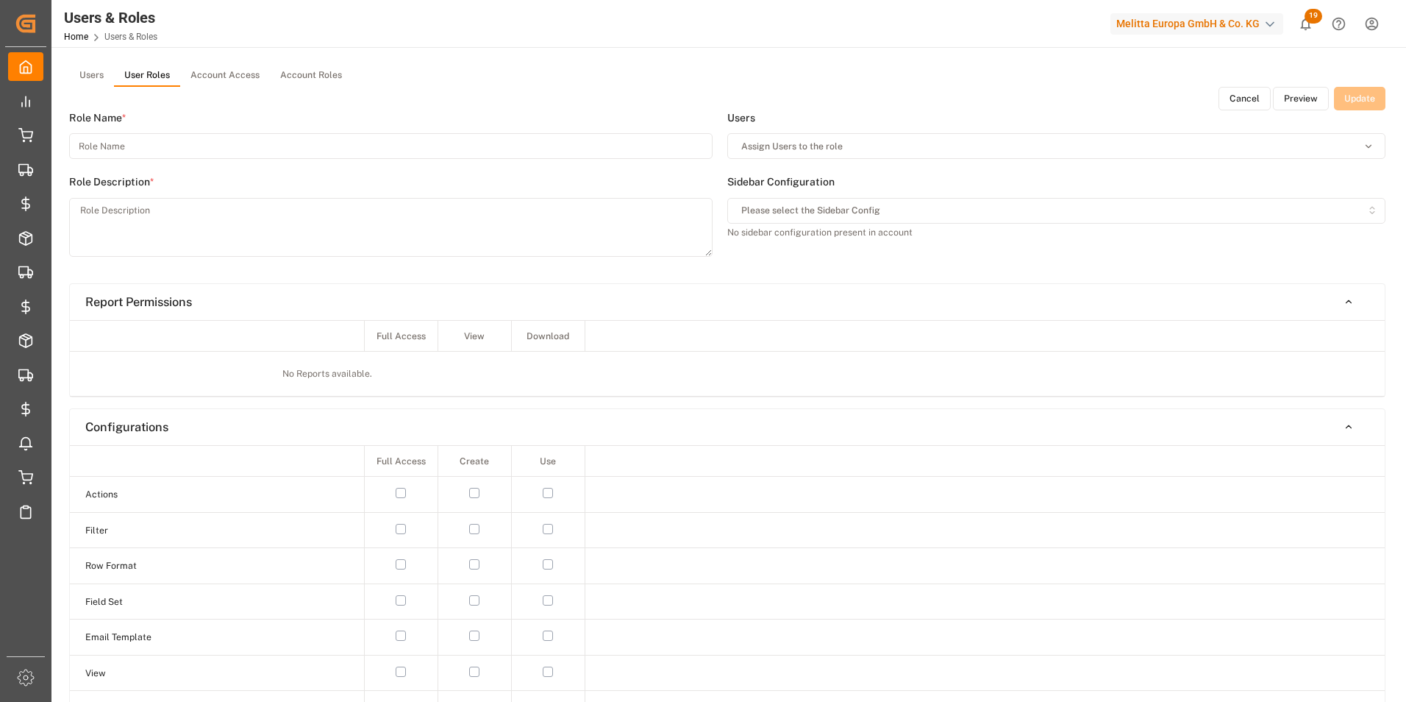
type input "Melitta Cofresco Inbound & RRS"
type textarea "Account for Cofresco employees to book inbounds & to have a look at TMS busines…"
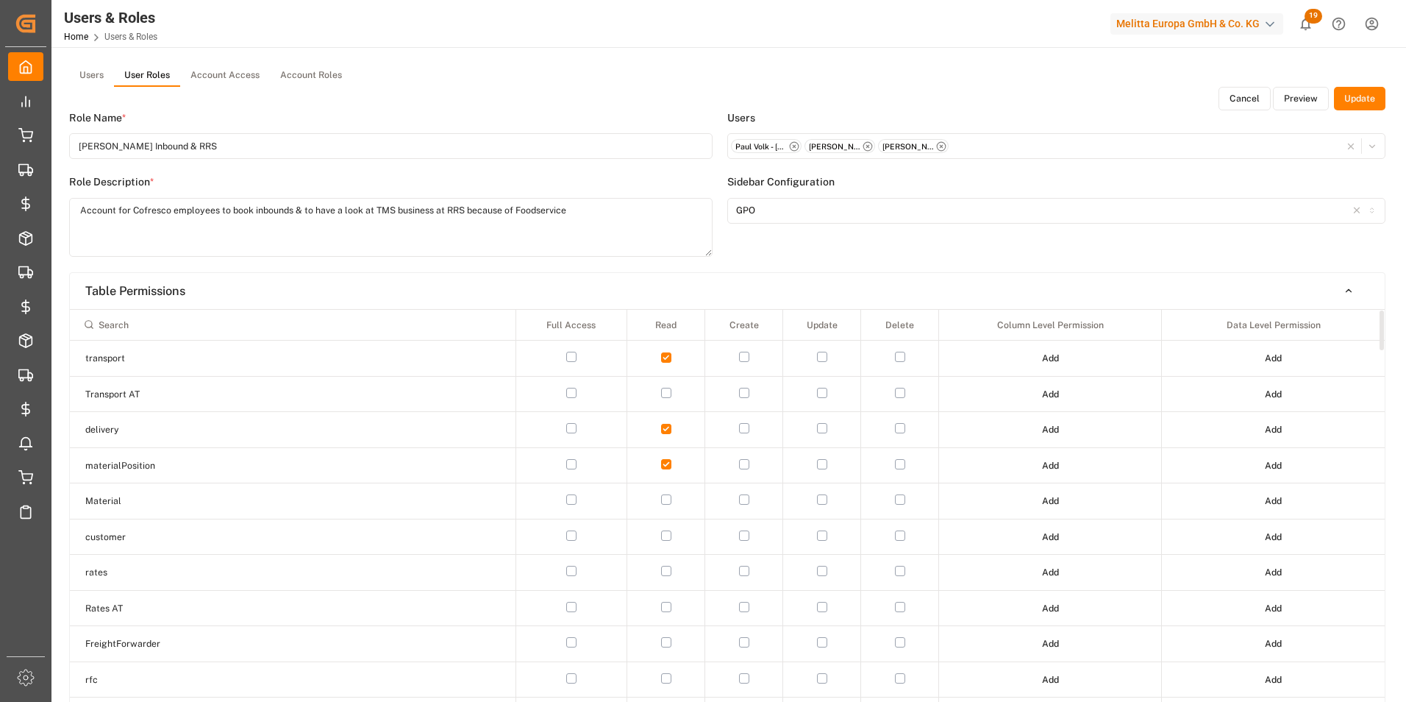
click at [290, 325] on input at bounding box center [292, 324] width 432 height 25
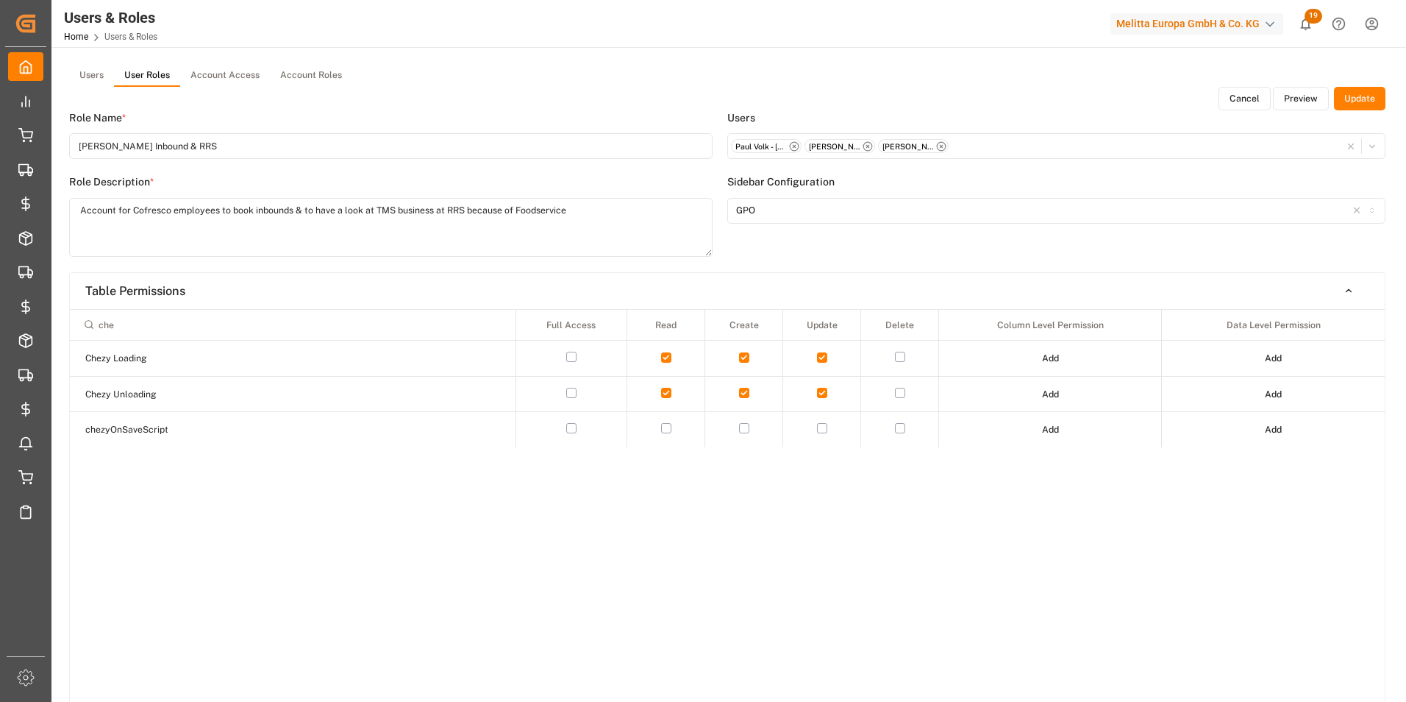
type input "che"
click at [899, 357] on button "button" at bounding box center [900, 357] width 10 height 10
click at [900, 395] on button "button" at bounding box center [900, 393] width 10 height 10
click at [1359, 106] on button "Update" at bounding box center [1359, 99] width 51 height 24
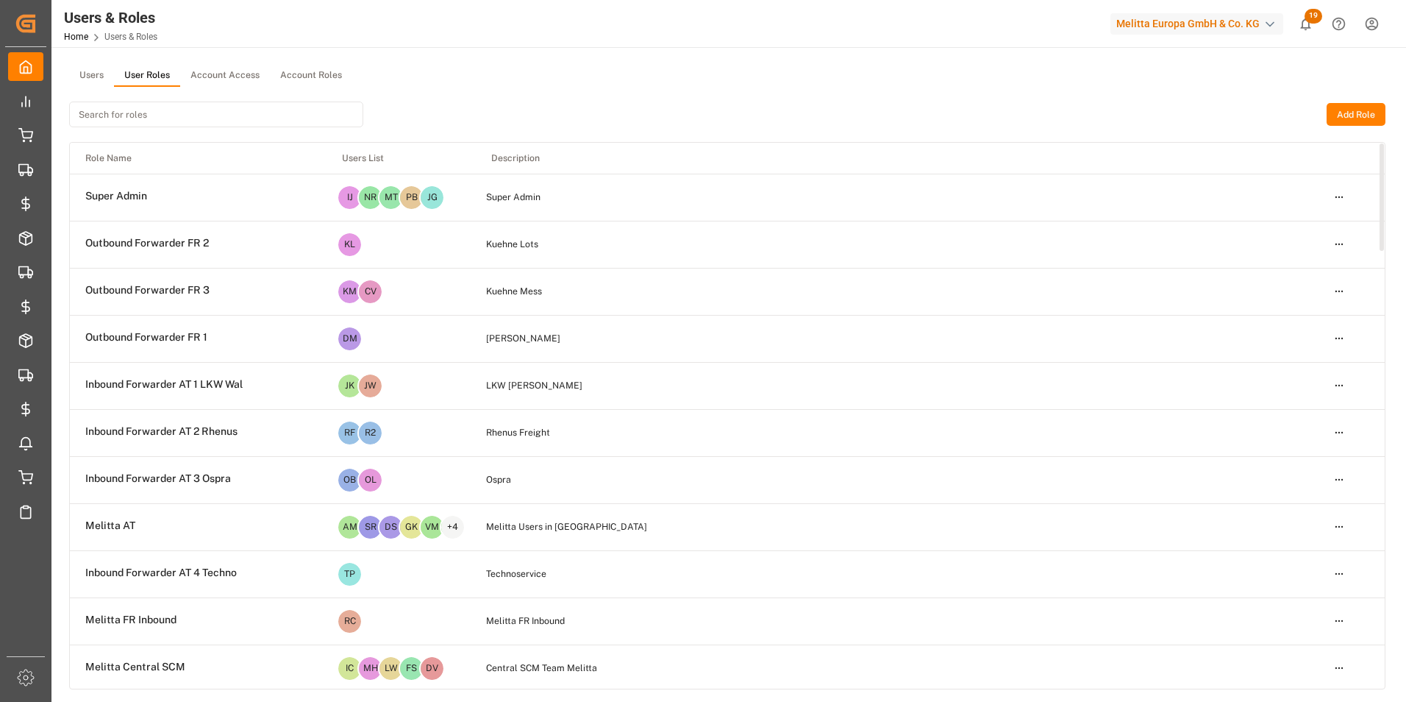
click at [158, 114] on input at bounding box center [216, 114] width 294 height 26
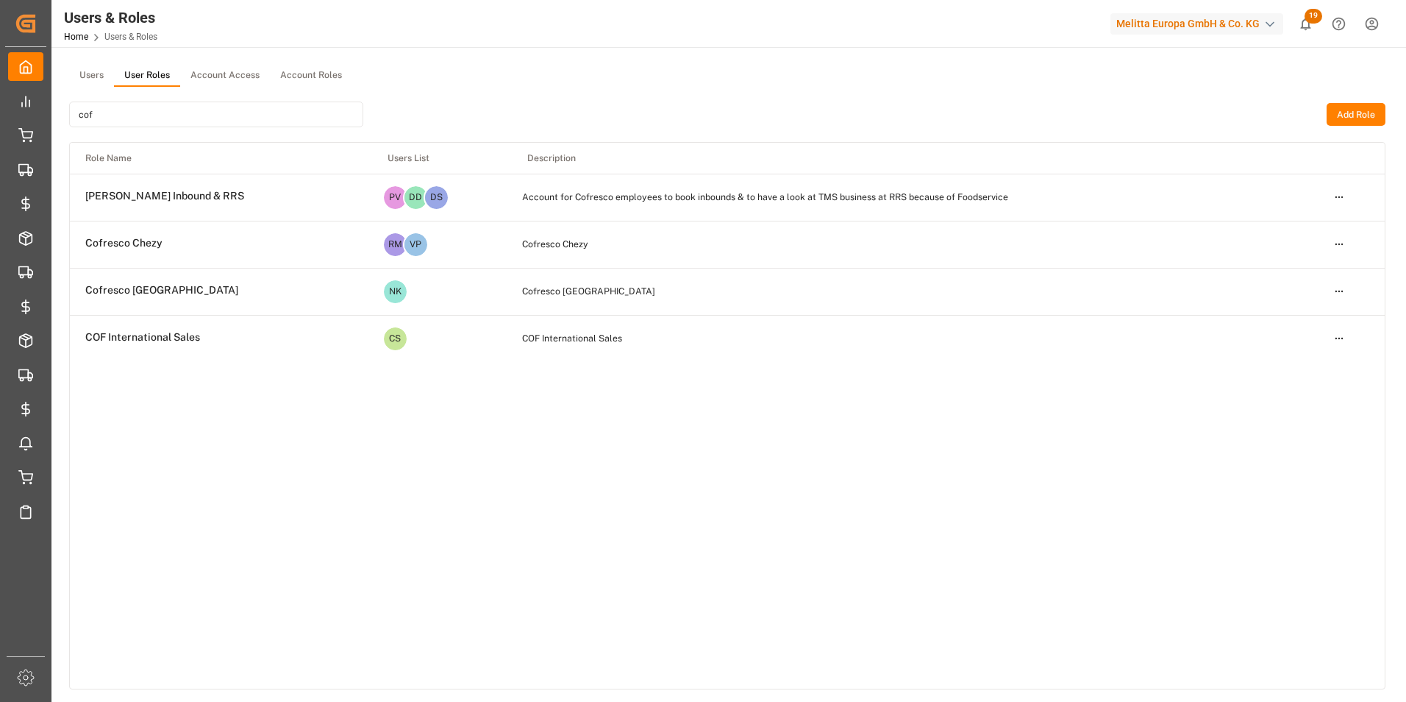
type input "cof"
click at [1341, 198] on html "Created by potrace 1.15, written by Peter Selinger 2001-2017 Created by potrace…" at bounding box center [703, 351] width 1406 height 702
click at [1317, 228] on div "Edit" at bounding box center [1309, 224] width 76 height 21
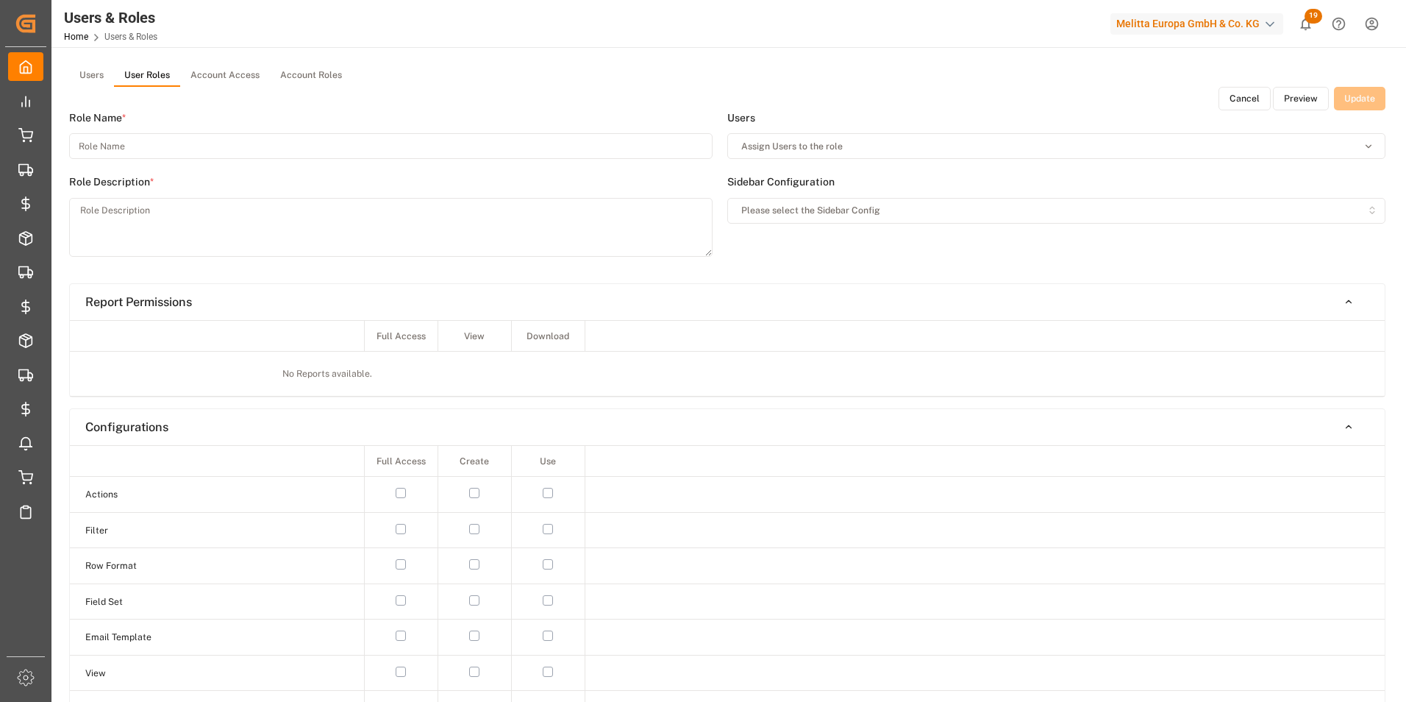
type input "Melitta Cofresco Inbound & RRS"
type textarea "Account for Cofresco employees to book inbounds & to have a look at TMS busines…"
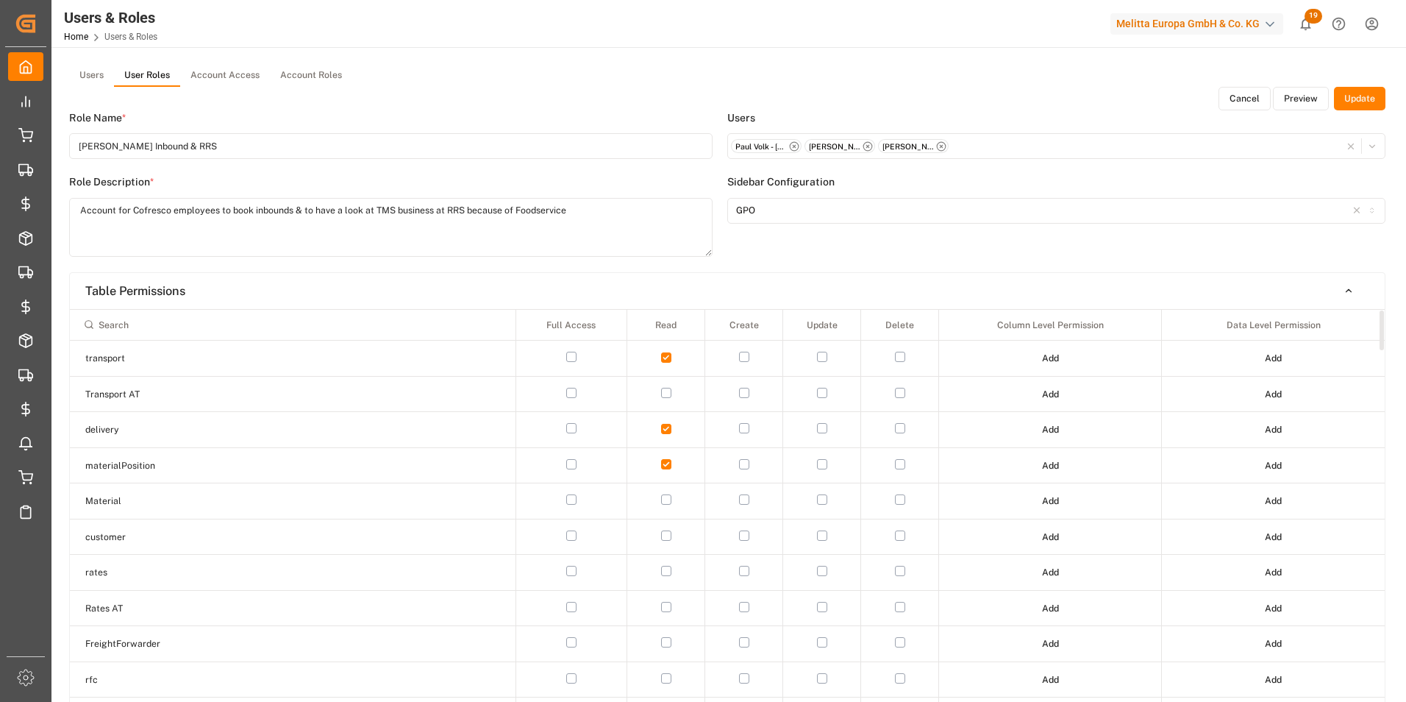
click at [175, 324] on input at bounding box center [292, 324] width 432 height 25
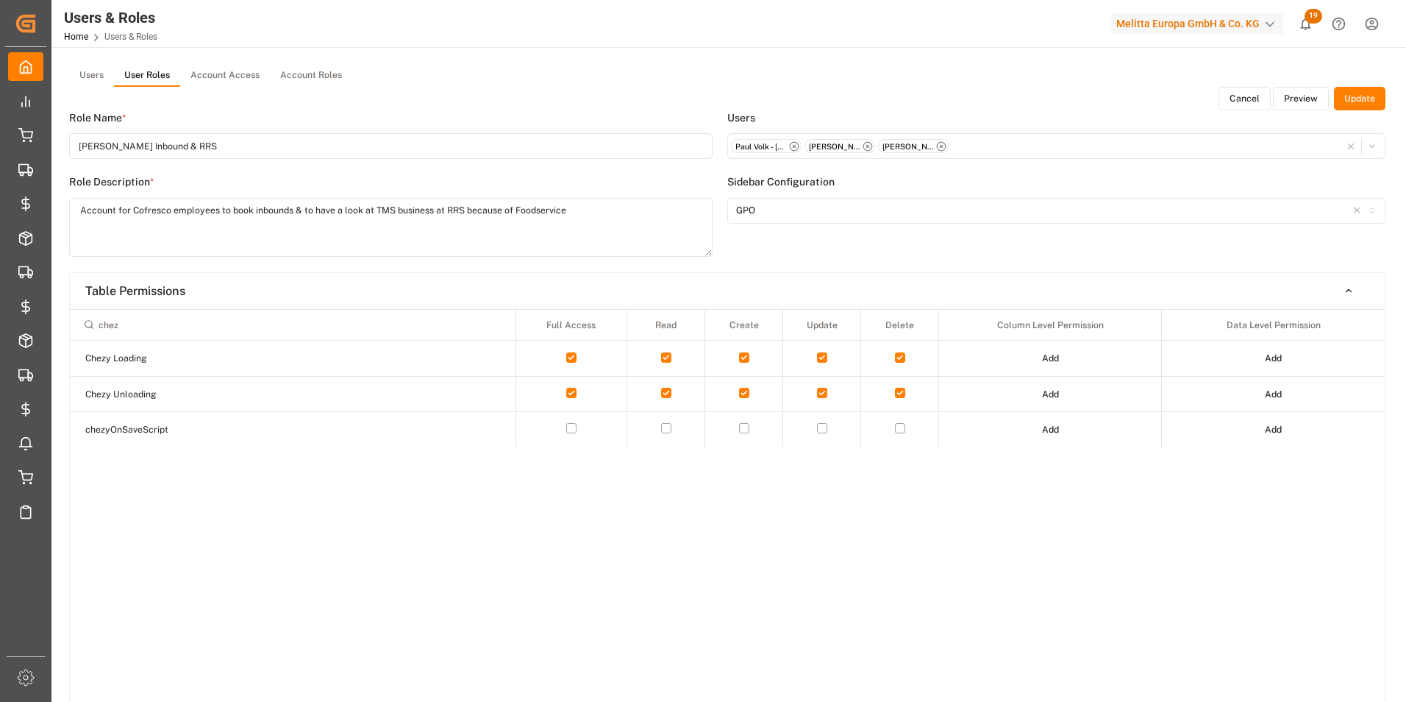
type input "chez"
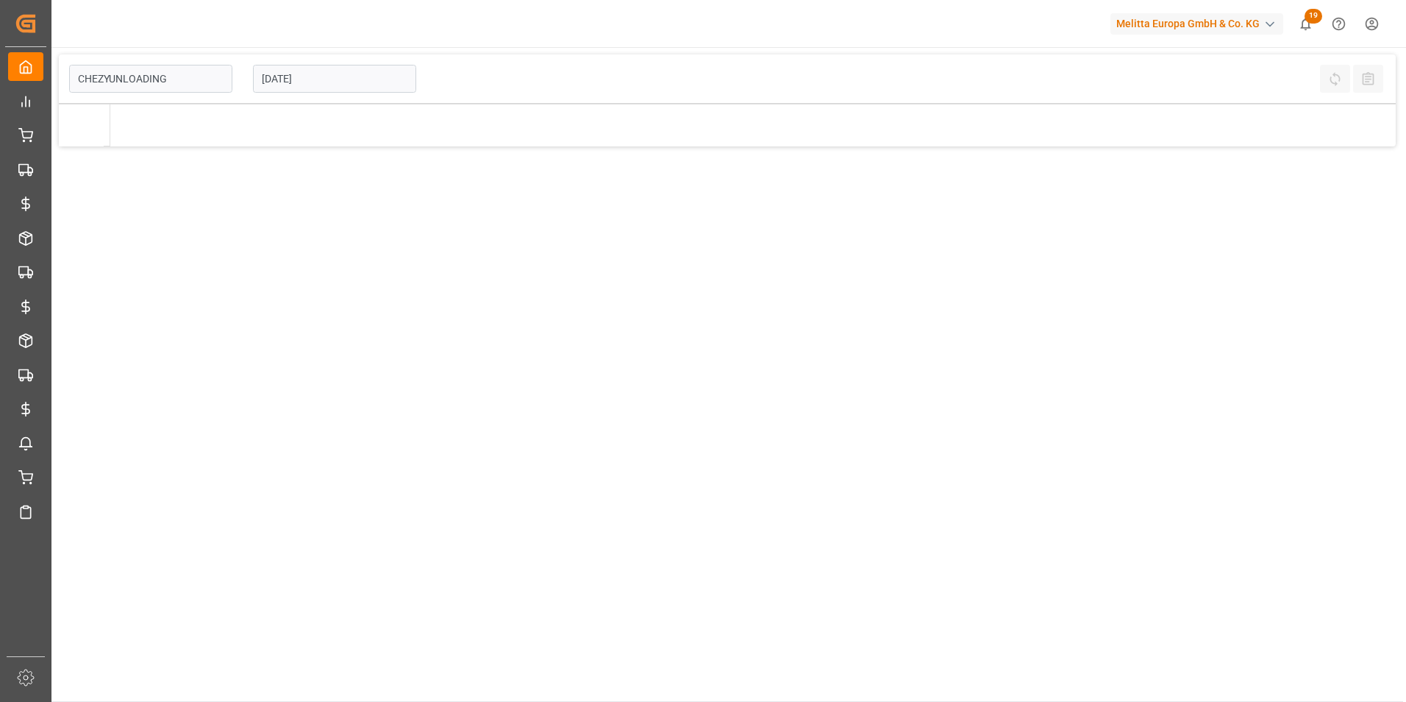
type input "Chezy Unloading"
